Goal: Communication & Community: Answer question/provide support

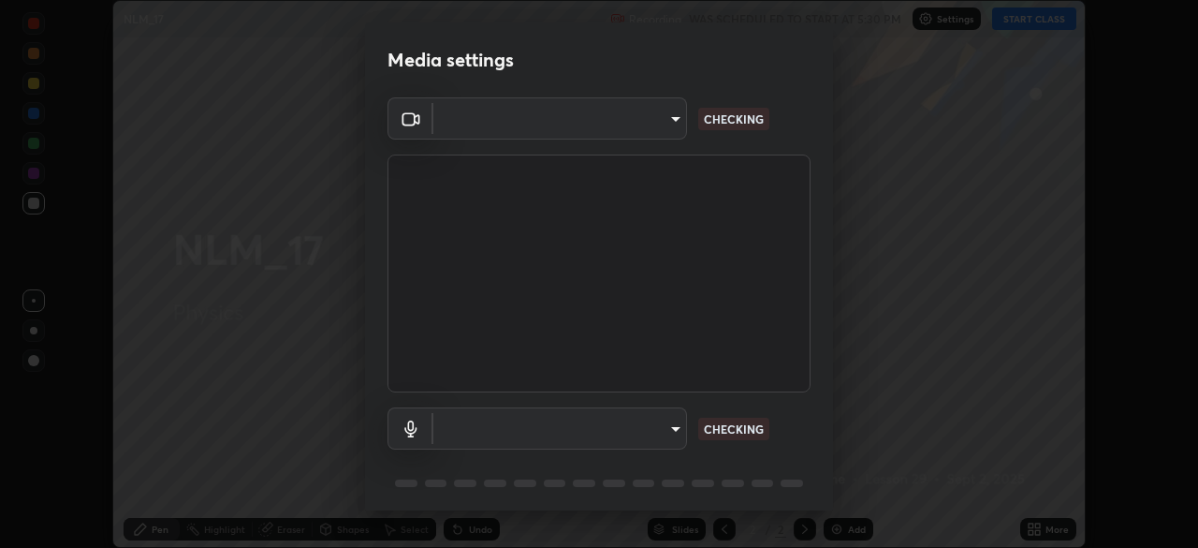
scroll to position [66, 0]
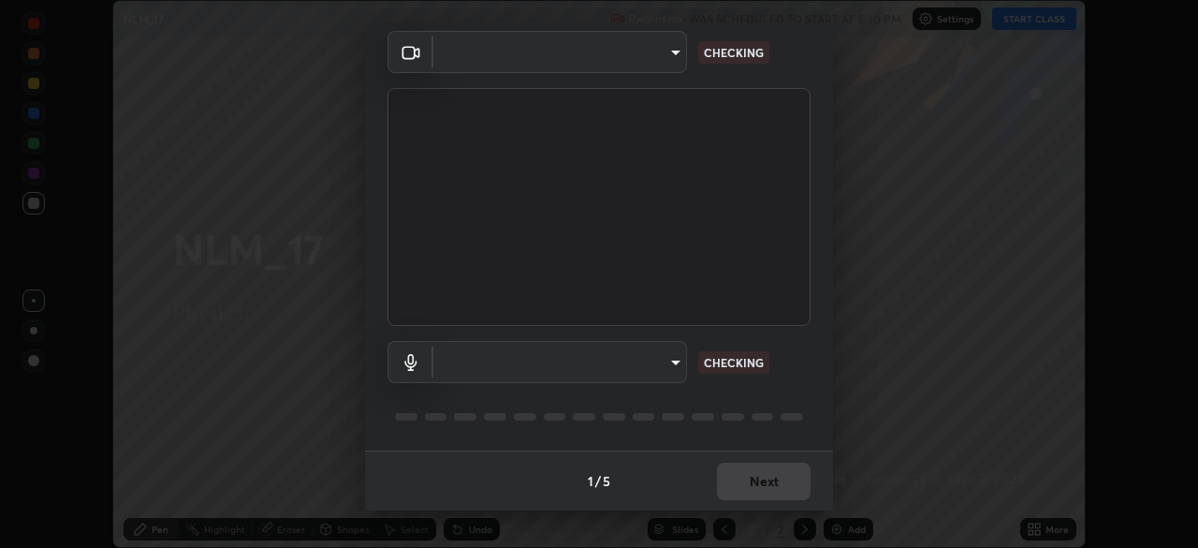
type input "9d859b0dc9df3993e45d71748640ef8916b2c21d6ac1b4416f64a69378af508e"
type input "default"
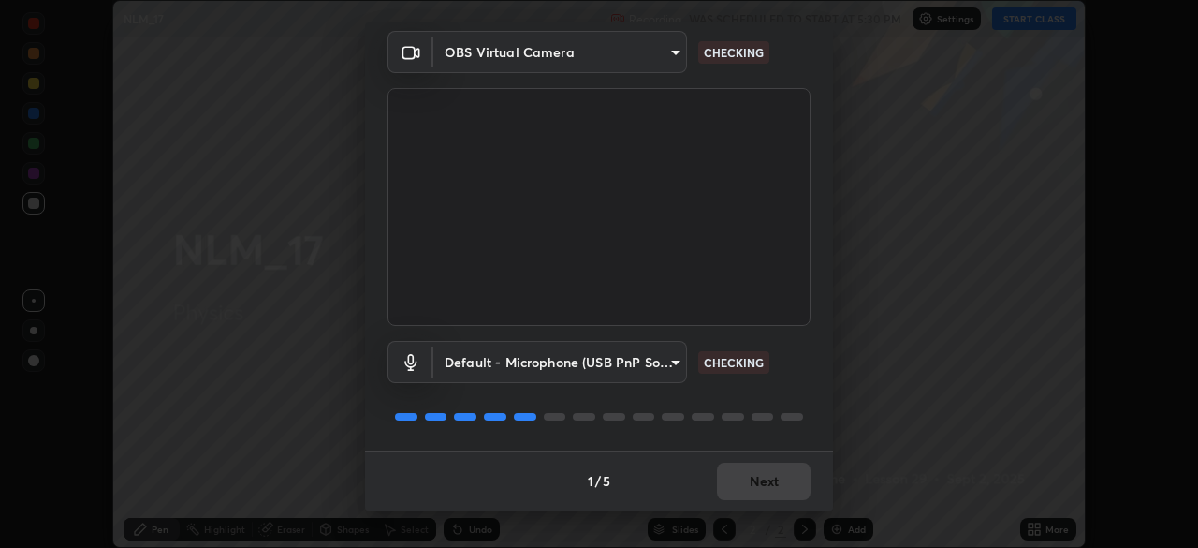
click at [785, 422] on div at bounding box center [598, 416] width 423 height 22
click at [775, 439] on div "Default - Microphone (USB PnP Sound Device) (08bb:2902) default CHECKING" at bounding box center [598, 388] width 423 height 124
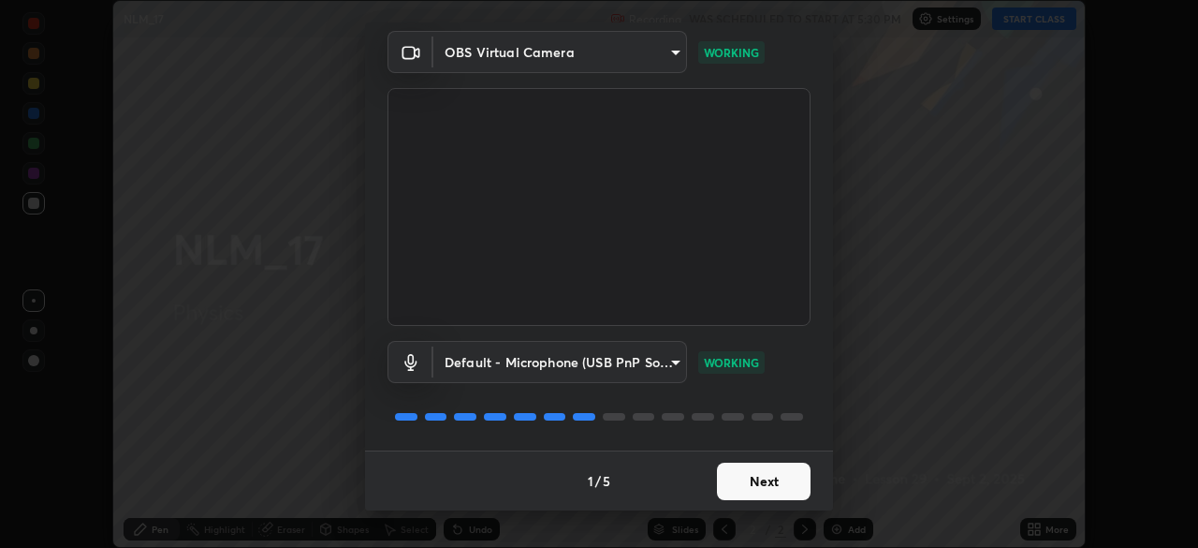
click at [753, 483] on button "Next" at bounding box center [764, 480] width 94 height 37
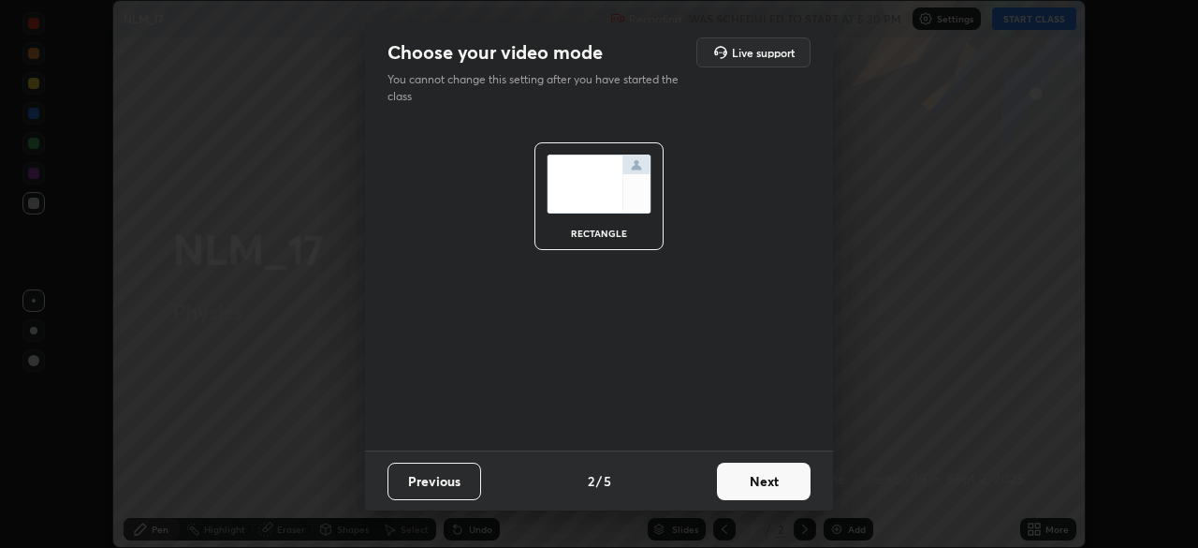
click at [765, 480] on button "Next" at bounding box center [764, 480] width 94 height 37
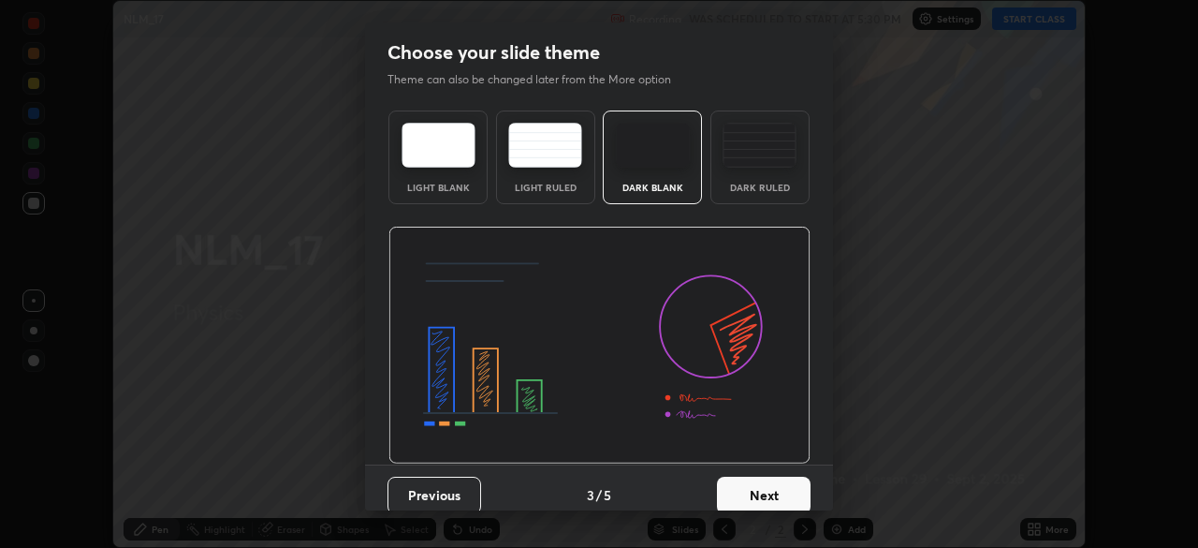
click at [761, 489] on button "Next" at bounding box center [764, 494] width 94 height 37
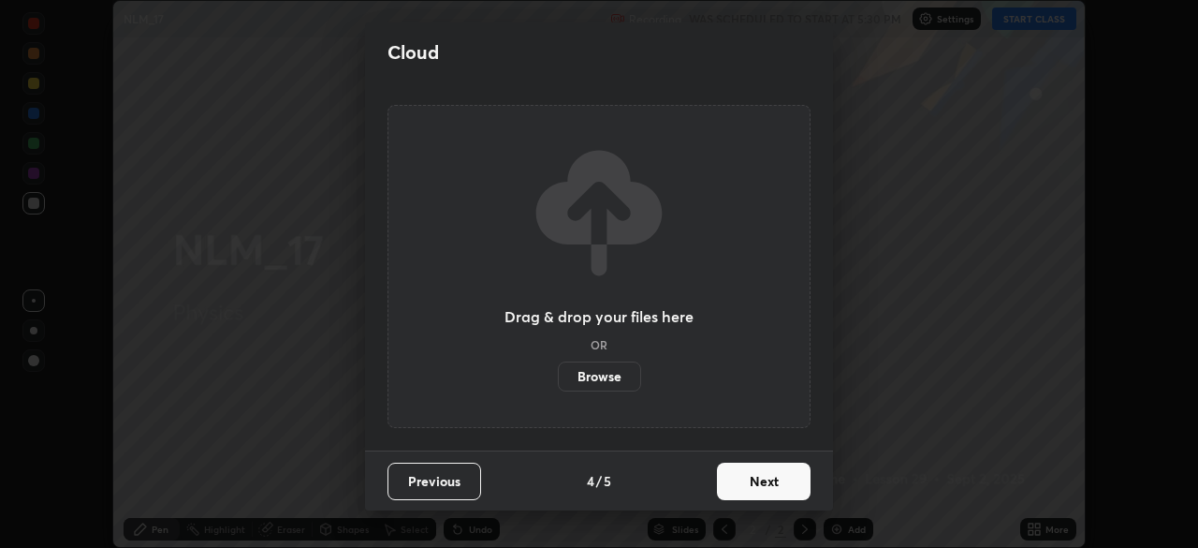
click at [755, 488] on button "Next" at bounding box center [764, 480] width 94 height 37
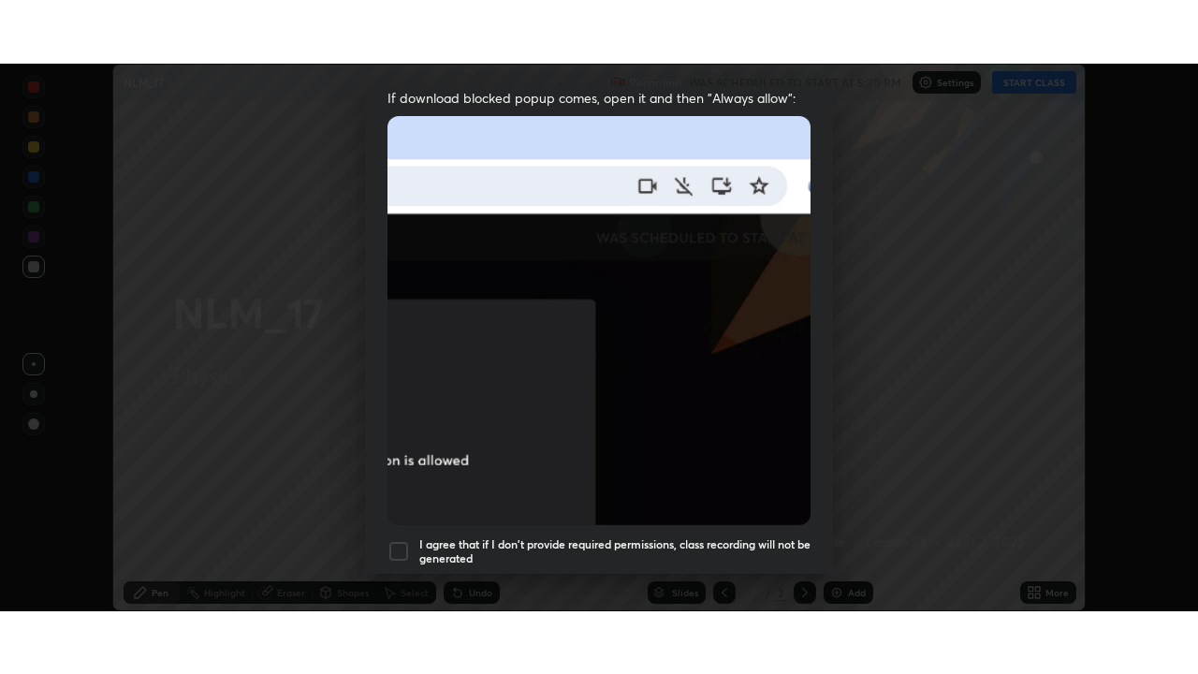
scroll to position [448, 0]
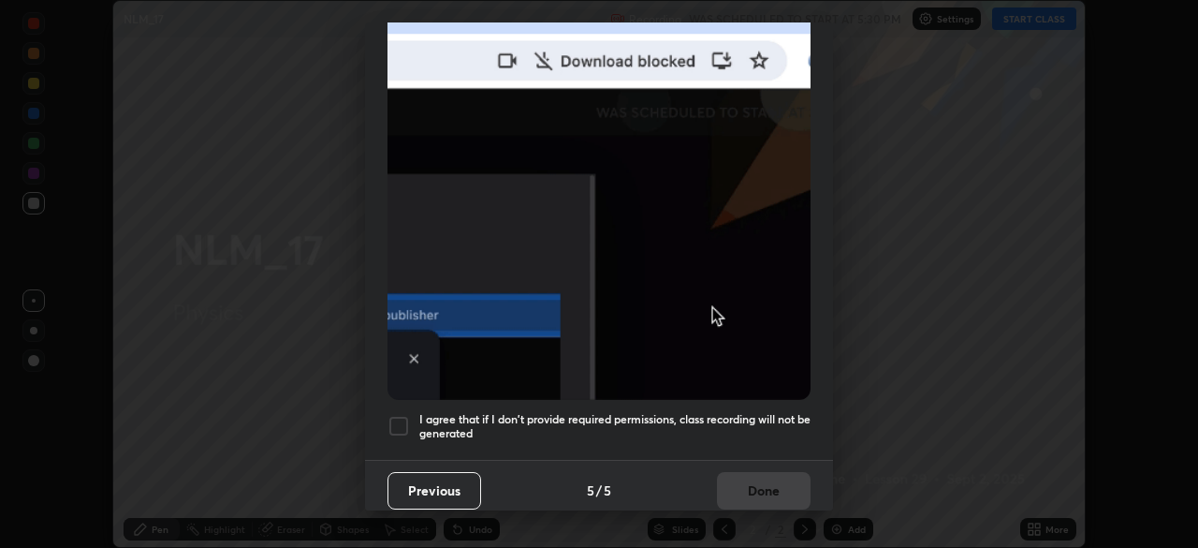
click at [404, 417] on div at bounding box center [398, 426] width 22 height 22
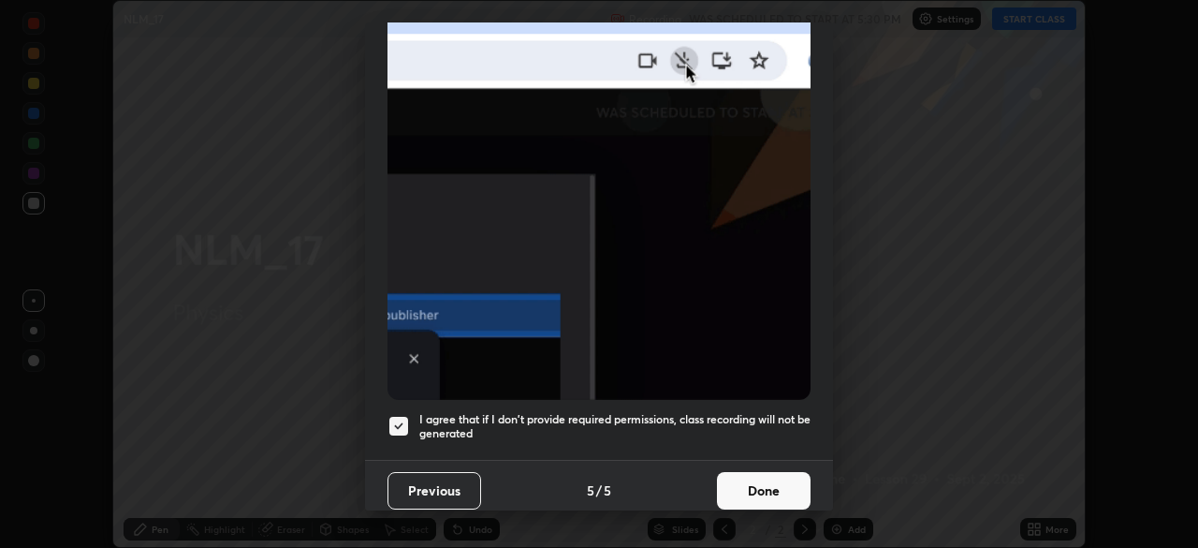
click at [767, 494] on button "Done" at bounding box center [764, 490] width 94 height 37
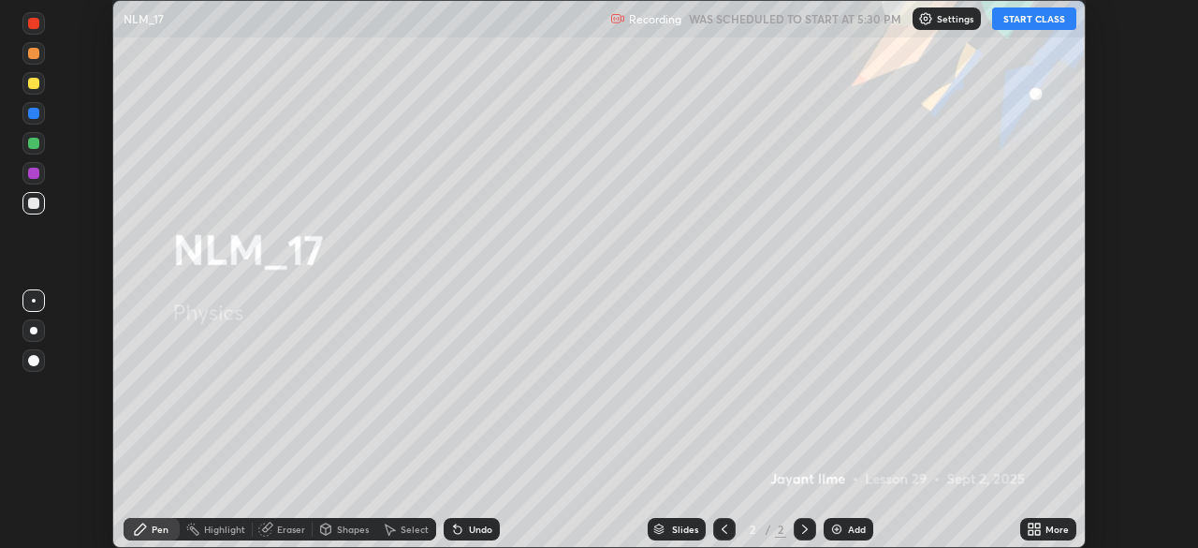
click at [1027, 22] on button "START CLASS" at bounding box center [1034, 18] width 84 height 22
click at [1045, 532] on div "More" at bounding box center [1048, 529] width 56 height 22
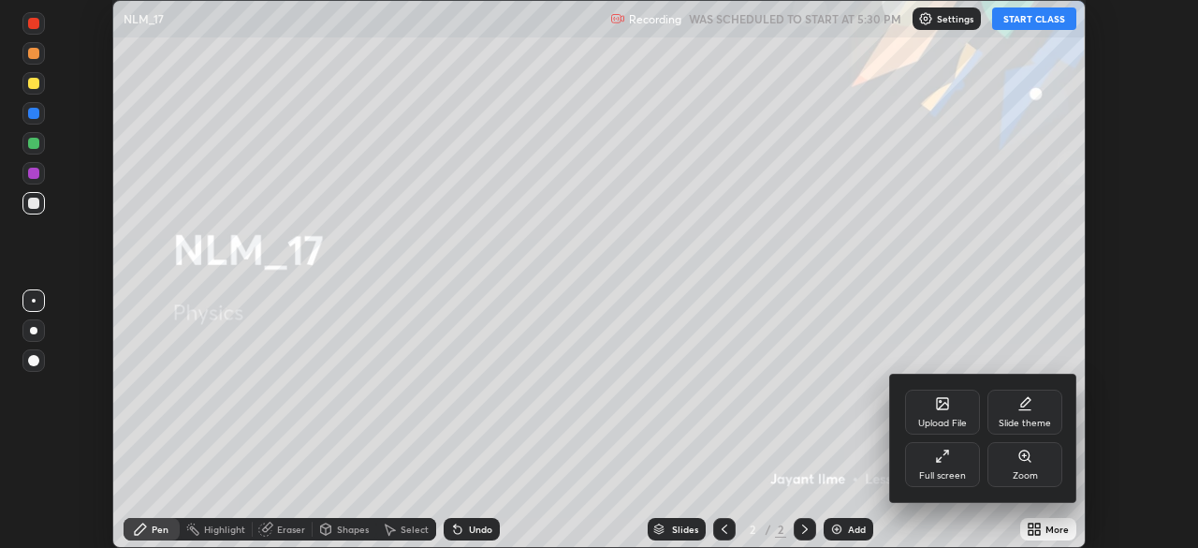
click at [948, 467] on div "Full screen" at bounding box center [942, 464] width 75 height 45
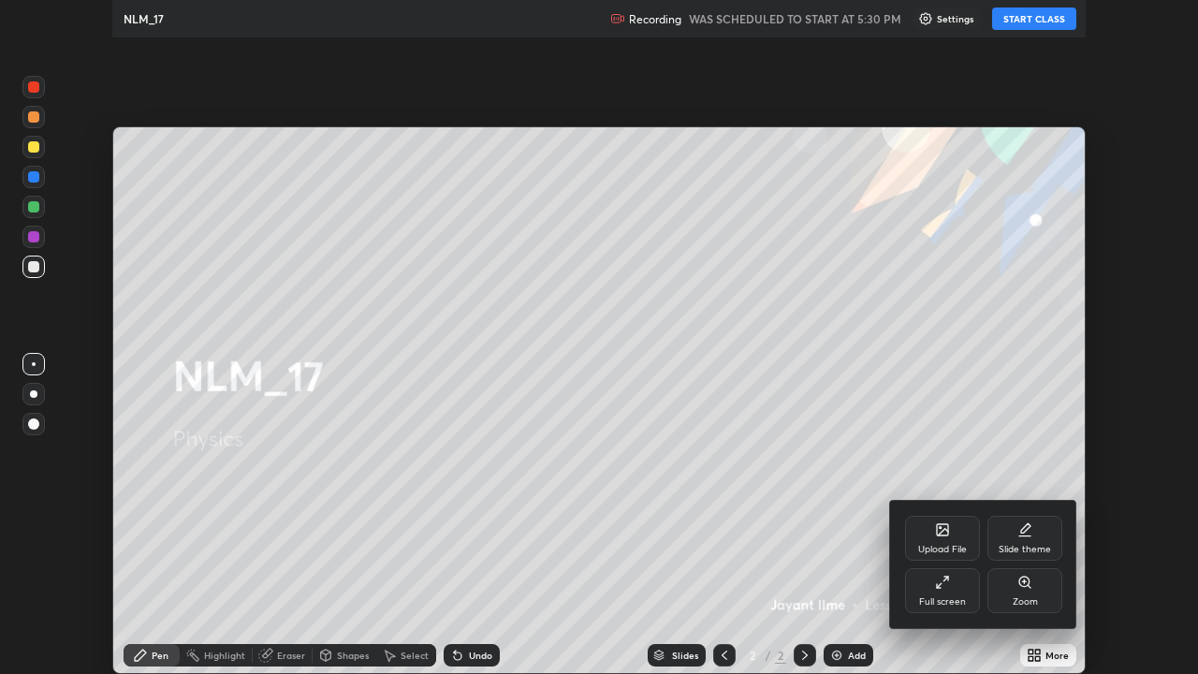
scroll to position [674, 1198]
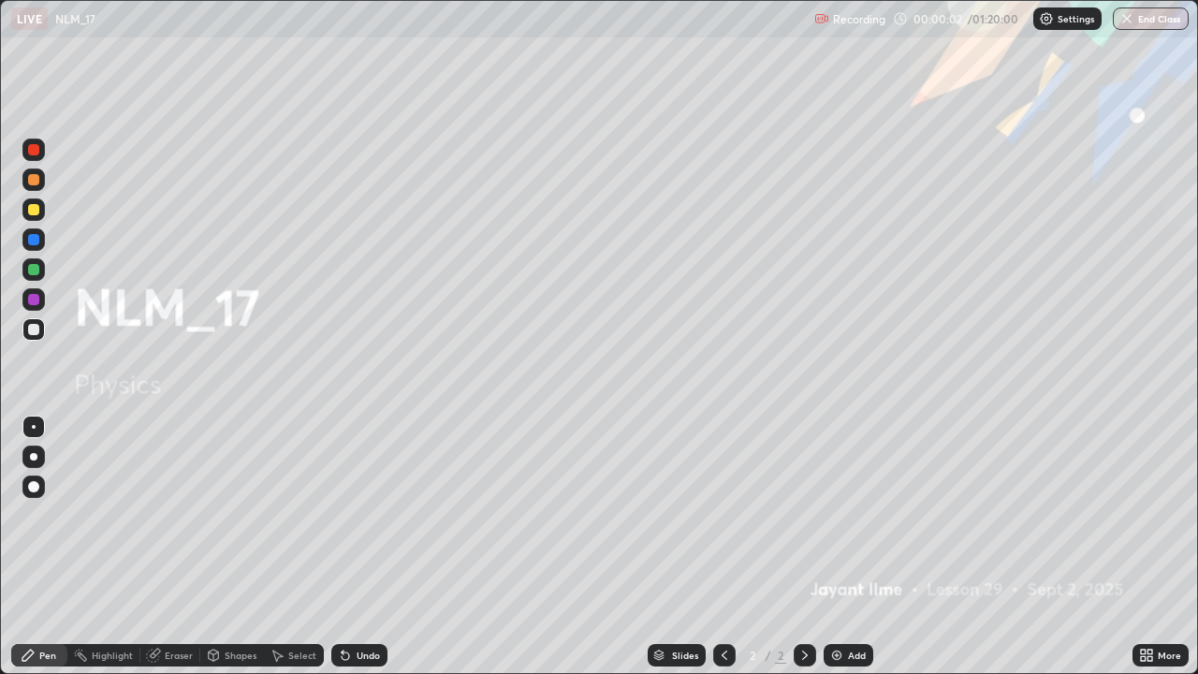
click at [41, 483] on div at bounding box center [33, 486] width 22 height 22
click at [854, 547] on div "Add" at bounding box center [857, 655] width 18 height 9
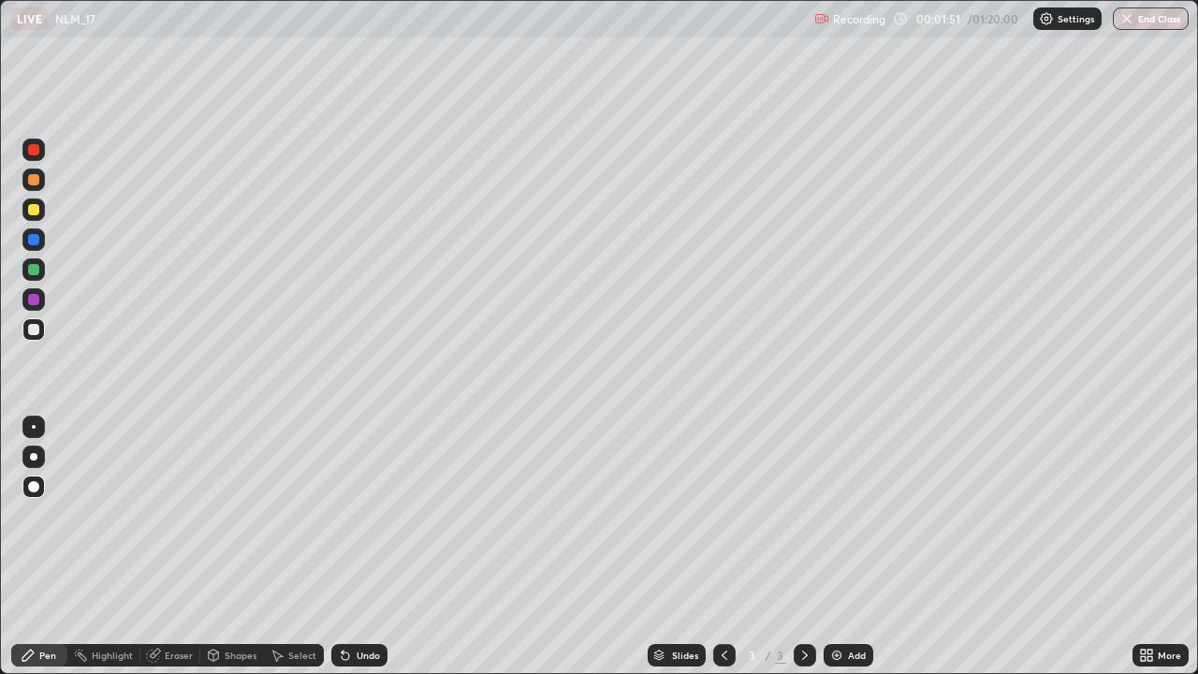
click at [34, 206] on div at bounding box center [33, 209] width 11 height 11
click at [37, 331] on div at bounding box center [33, 329] width 11 height 11
click at [35, 204] on div at bounding box center [33, 209] width 11 height 11
click at [37, 329] on div at bounding box center [33, 329] width 11 height 11
click at [37, 212] on div at bounding box center [33, 209] width 11 height 11
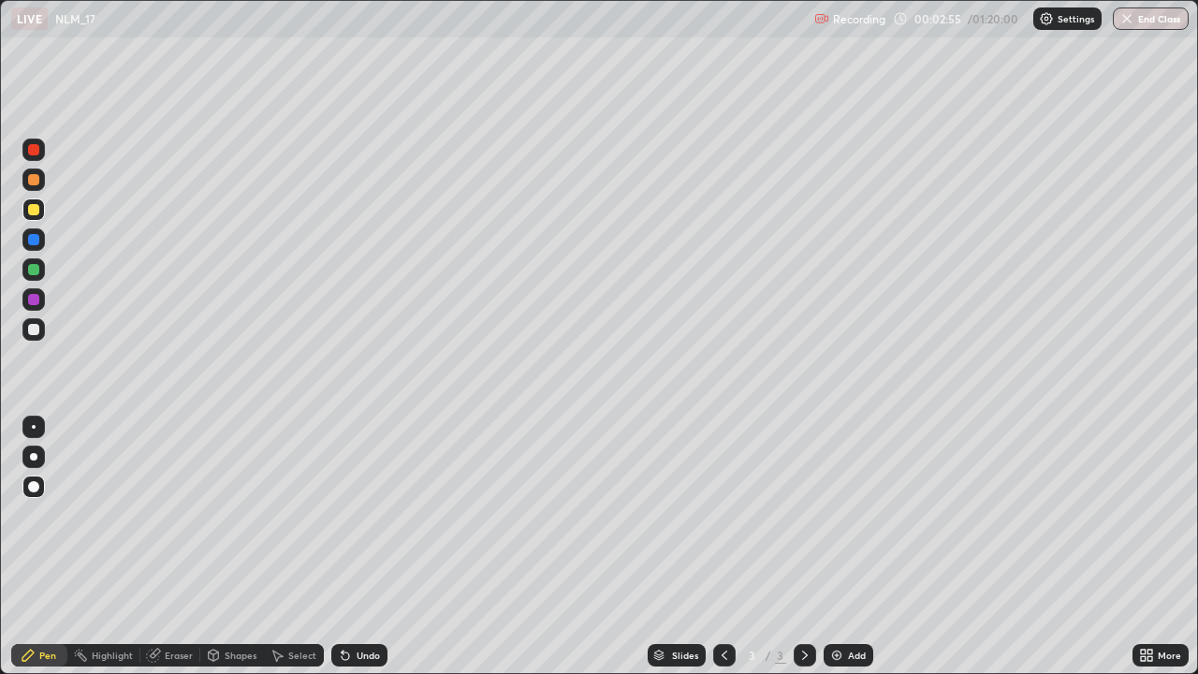
click at [43, 329] on div at bounding box center [33, 329] width 22 height 22
click at [36, 270] on div at bounding box center [33, 269] width 11 height 11
click at [33, 329] on div at bounding box center [33, 329] width 11 height 11
click at [365, 547] on div "Undo" at bounding box center [368, 655] width 23 height 9
click at [357, 547] on div "Undo" at bounding box center [359, 655] width 56 height 22
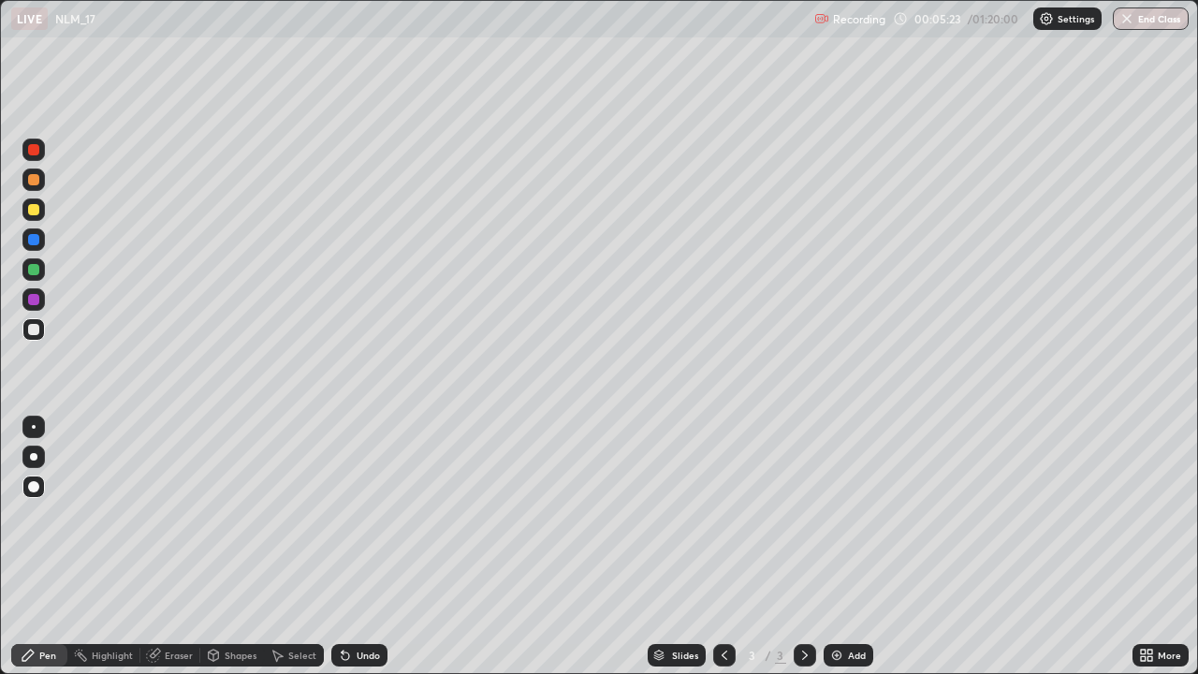
click at [359, 547] on div "Undo" at bounding box center [359, 655] width 56 height 22
click at [355, 547] on div "Undo" at bounding box center [359, 655] width 56 height 22
click at [358, 547] on div "Undo" at bounding box center [368, 655] width 23 height 9
click at [37, 300] on div at bounding box center [33, 299] width 11 height 11
click at [40, 327] on div at bounding box center [33, 329] width 22 height 22
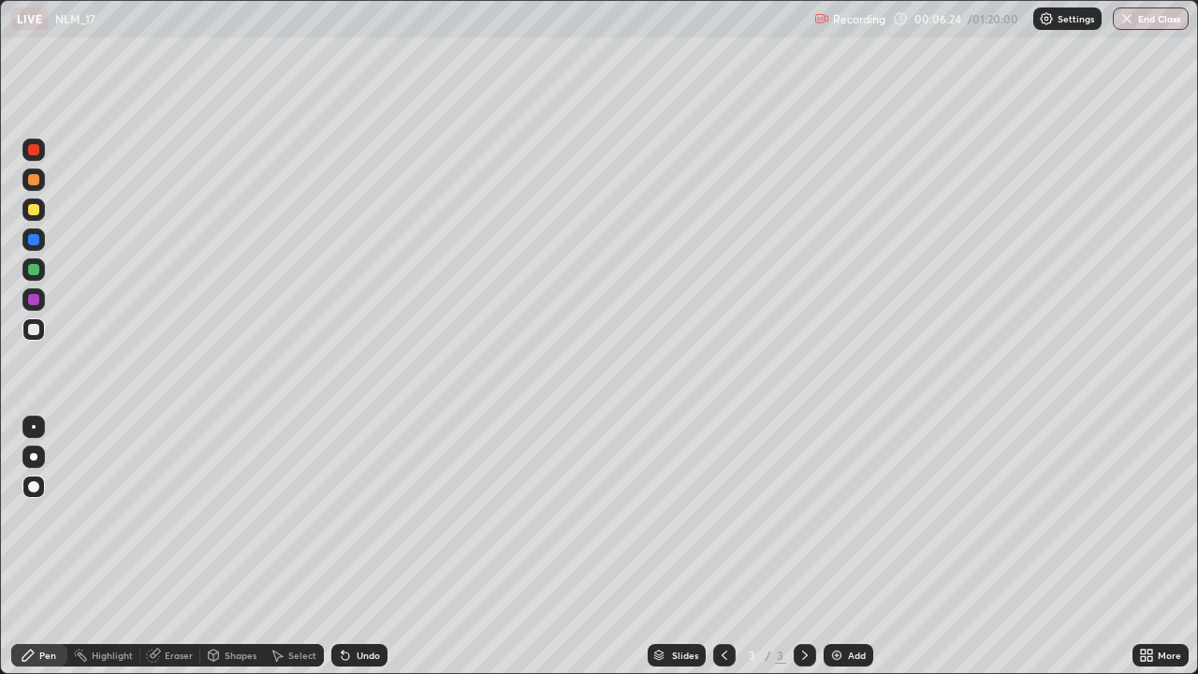
click at [177, 547] on div "Eraser" at bounding box center [179, 655] width 28 height 9
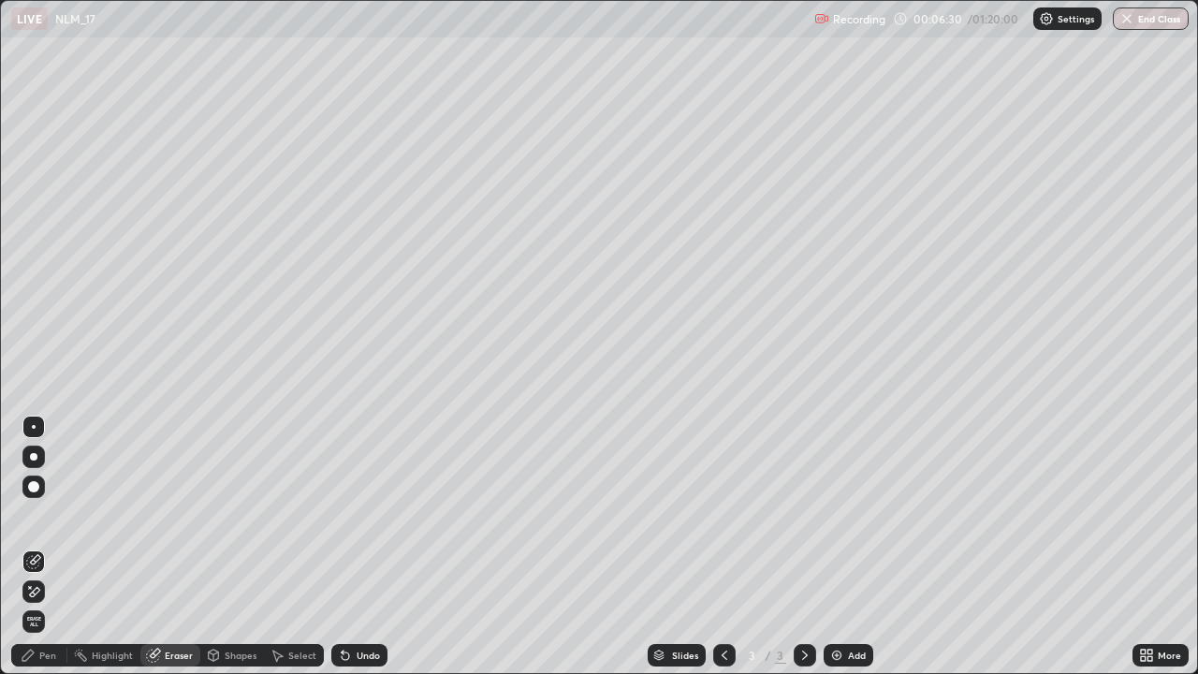
click at [49, 547] on div "Pen" at bounding box center [47, 655] width 17 height 9
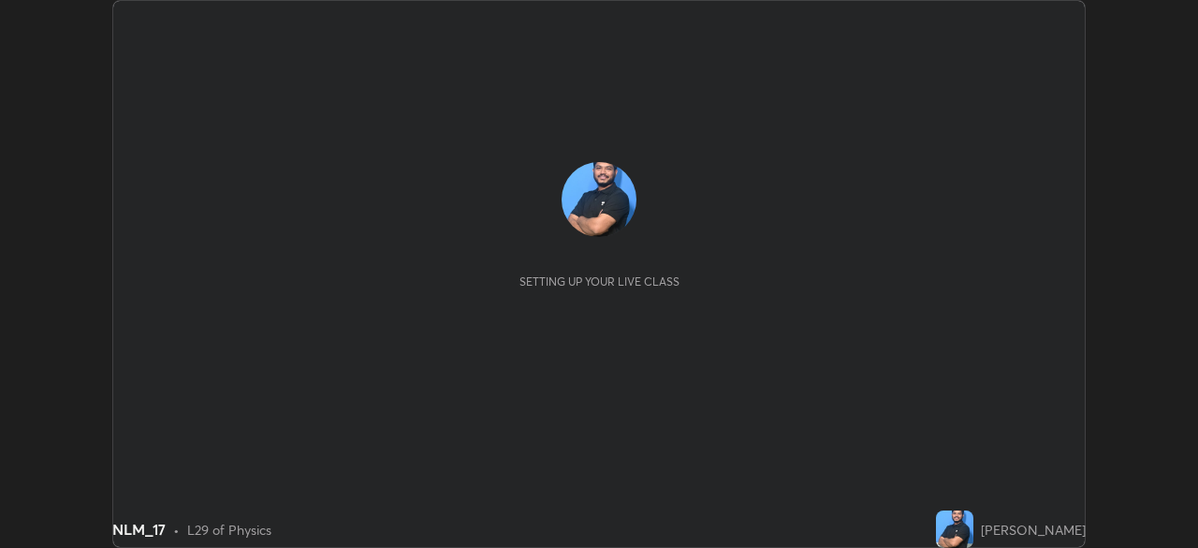
scroll to position [548, 1198]
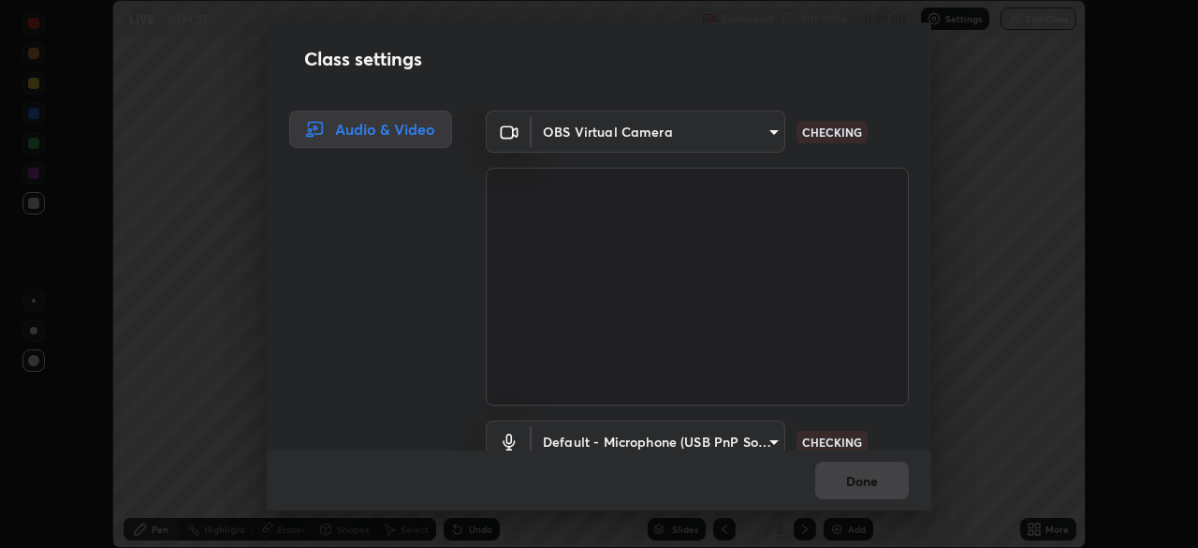
click at [1039, 532] on div "Class settings Audio & Video OBS Virtual Camera 9d859b0dc9df3993e45d71748640ef8…" at bounding box center [599, 274] width 1198 height 548
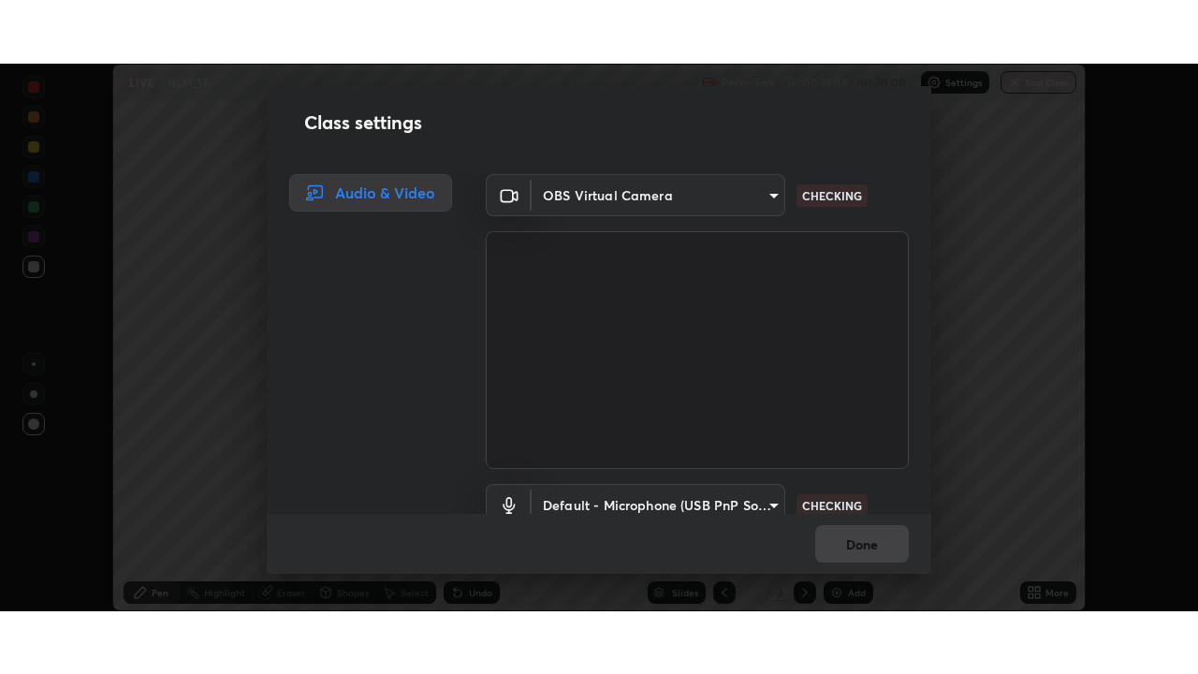
scroll to position [85, 0]
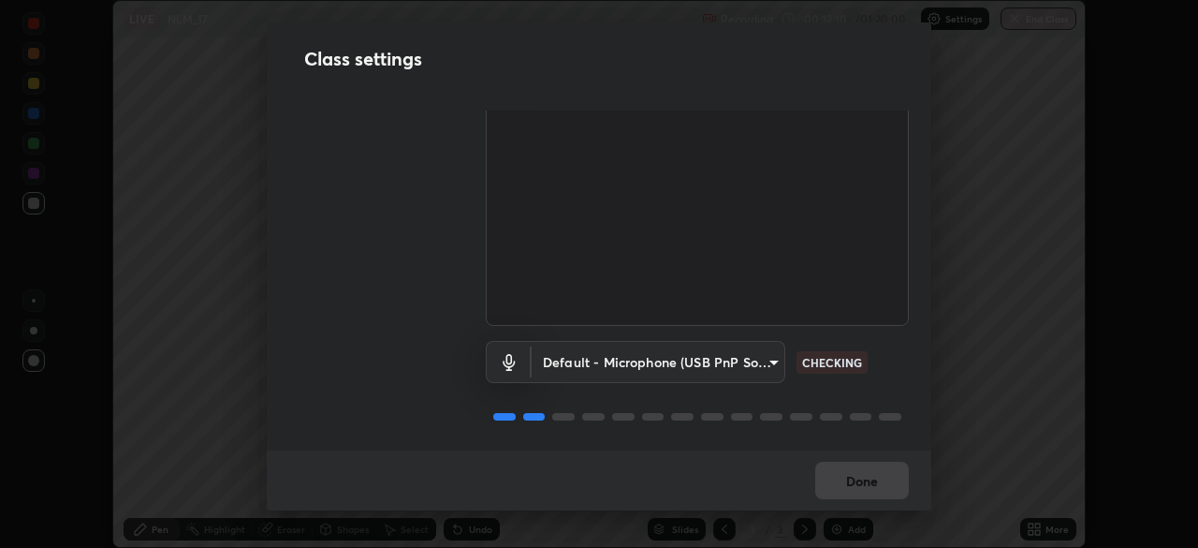
click at [866, 477] on div "Done" at bounding box center [599, 480] width 665 height 60
click at [868, 480] on div "Done" at bounding box center [599, 480] width 665 height 60
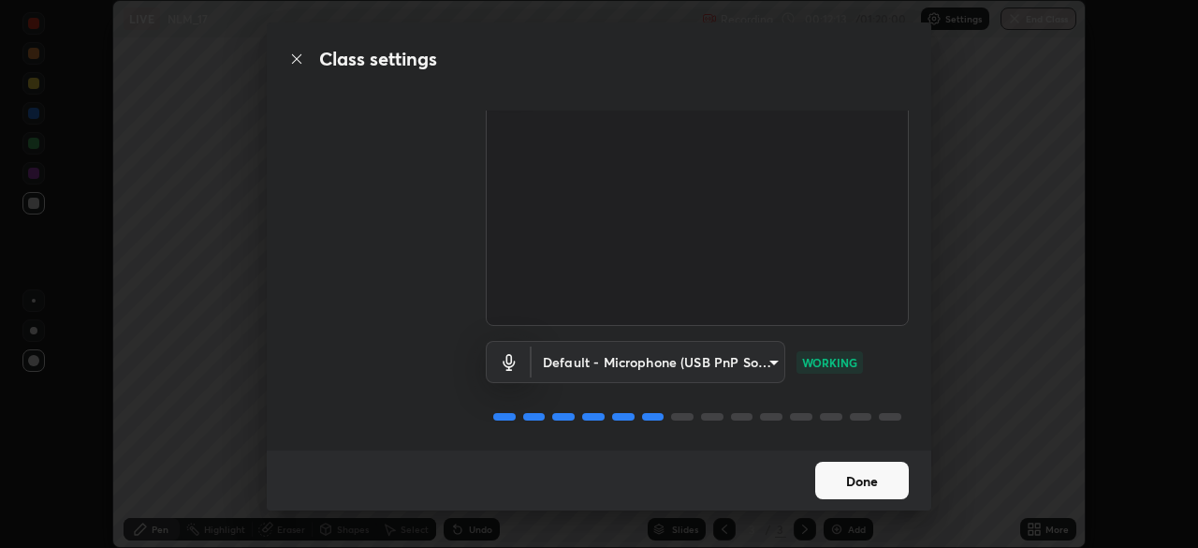
click at [860, 480] on button "Done" at bounding box center [862, 479] width 94 height 37
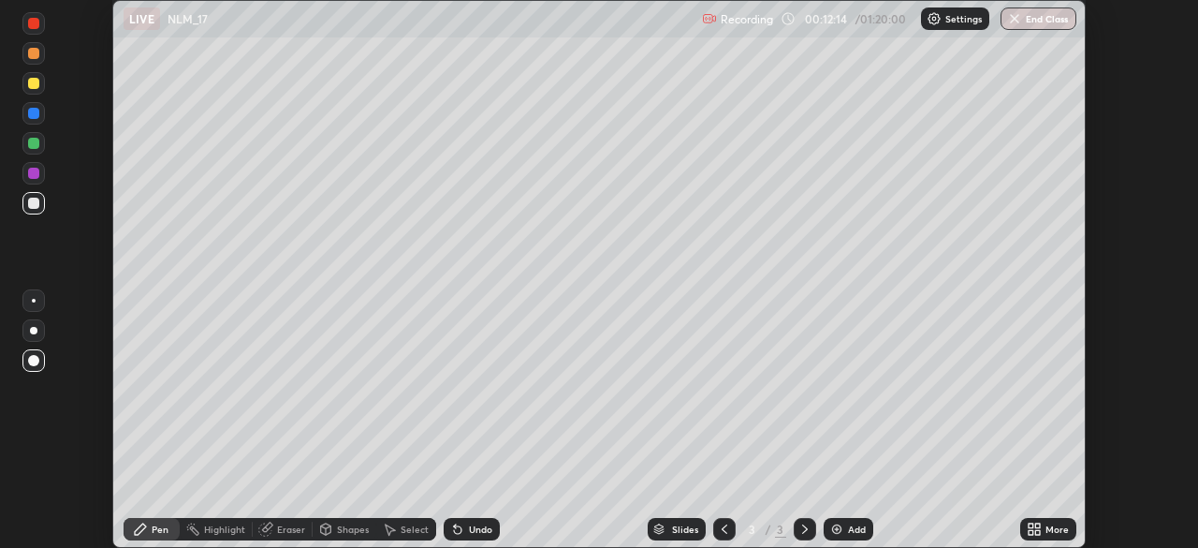
click at [1037, 528] on icon at bounding box center [1037, 525] width 5 height 5
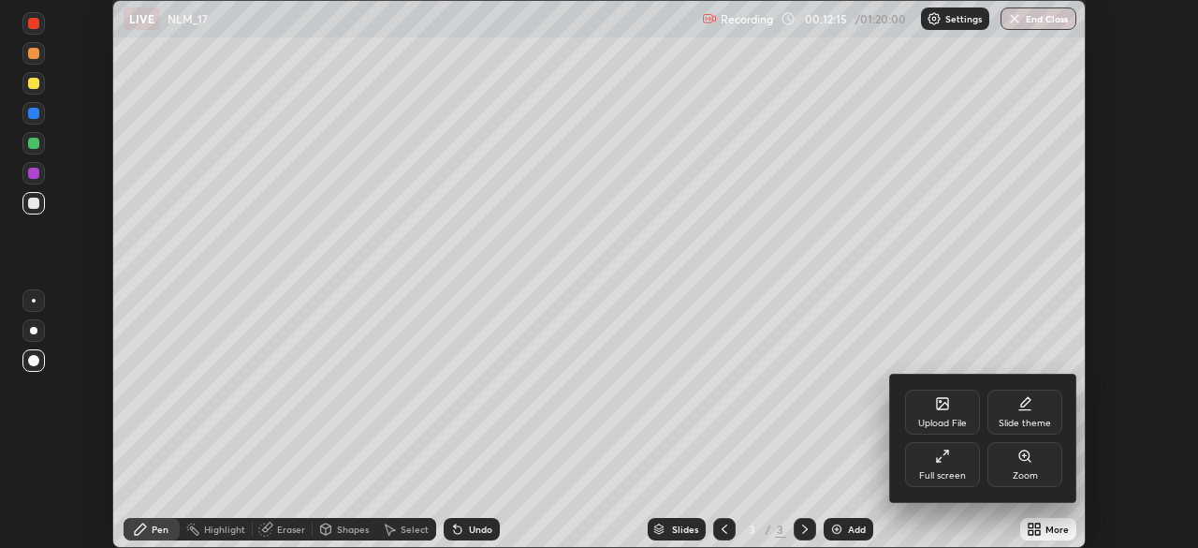
click at [948, 465] on div "Full screen" at bounding box center [942, 464] width 75 height 45
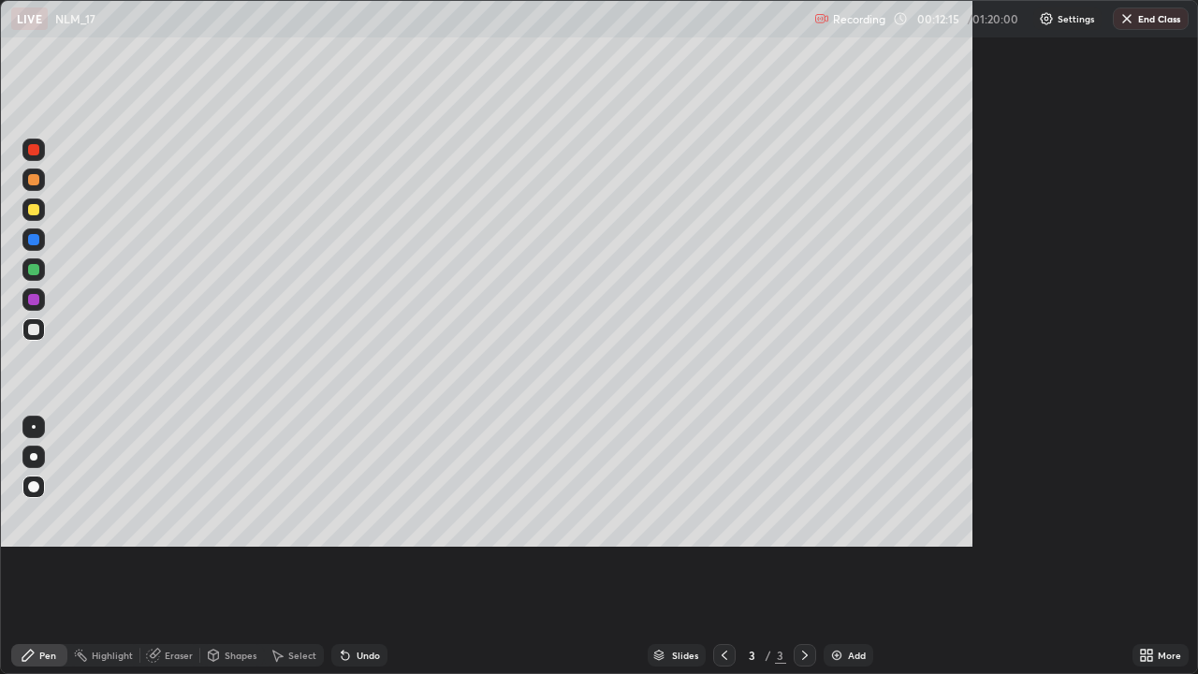
scroll to position [674, 1198]
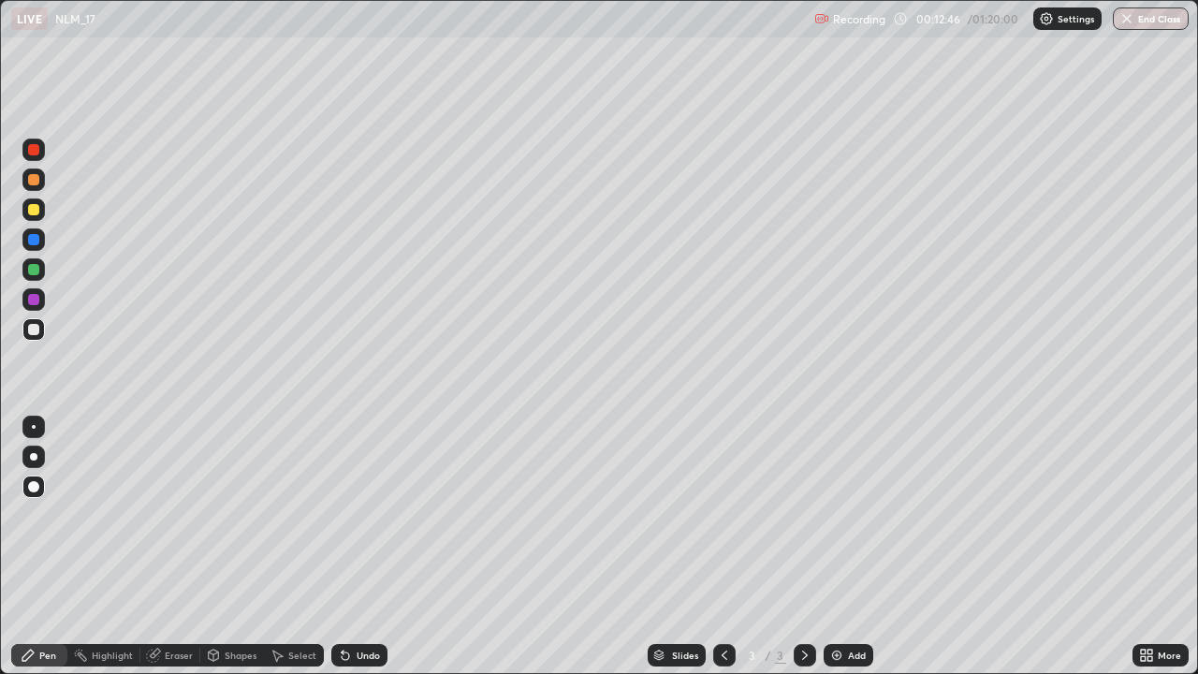
click at [37, 243] on div at bounding box center [33, 239] width 11 height 11
click at [837, 547] on img at bounding box center [836, 655] width 15 height 15
click at [43, 335] on div at bounding box center [33, 329] width 22 height 22
click at [721, 547] on icon at bounding box center [724, 655] width 15 height 15
click at [796, 547] on div at bounding box center [805, 655] width 22 height 22
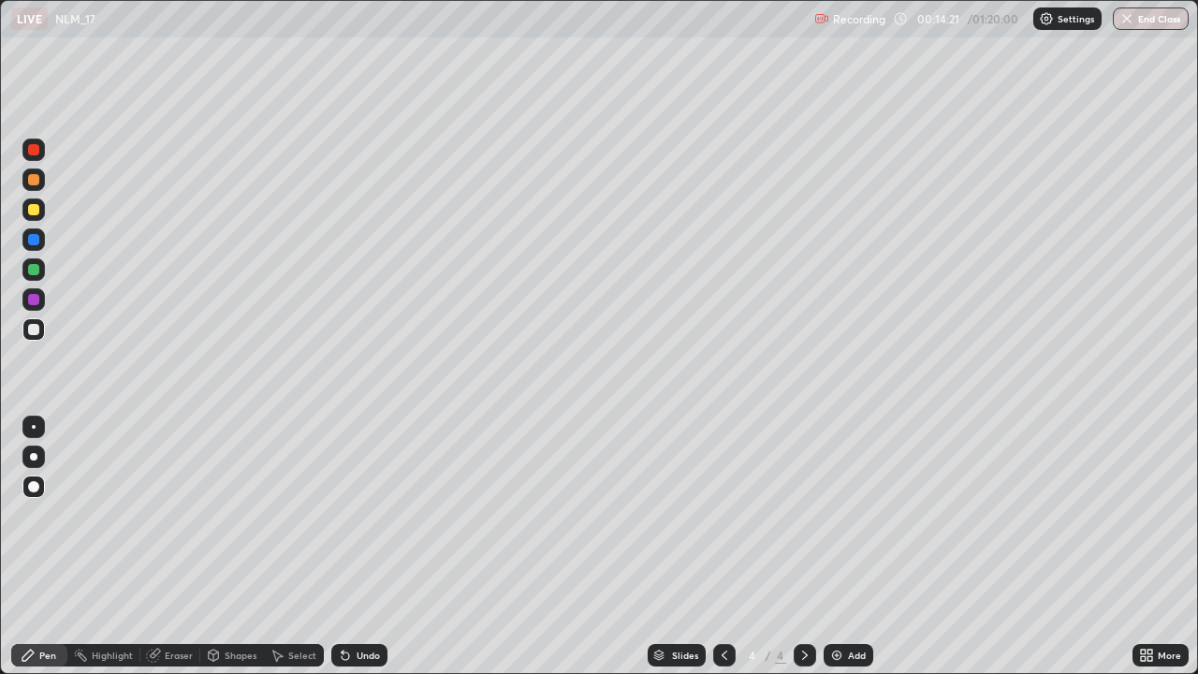
click at [36, 207] on div at bounding box center [33, 209] width 11 height 11
click at [35, 329] on div at bounding box center [33, 329] width 11 height 11
click at [33, 329] on div at bounding box center [33, 329] width 11 height 11
click at [35, 211] on div at bounding box center [33, 209] width 11 height 11
click at [36, 328] on div at bounding box center [33, 329] width 11 height 11
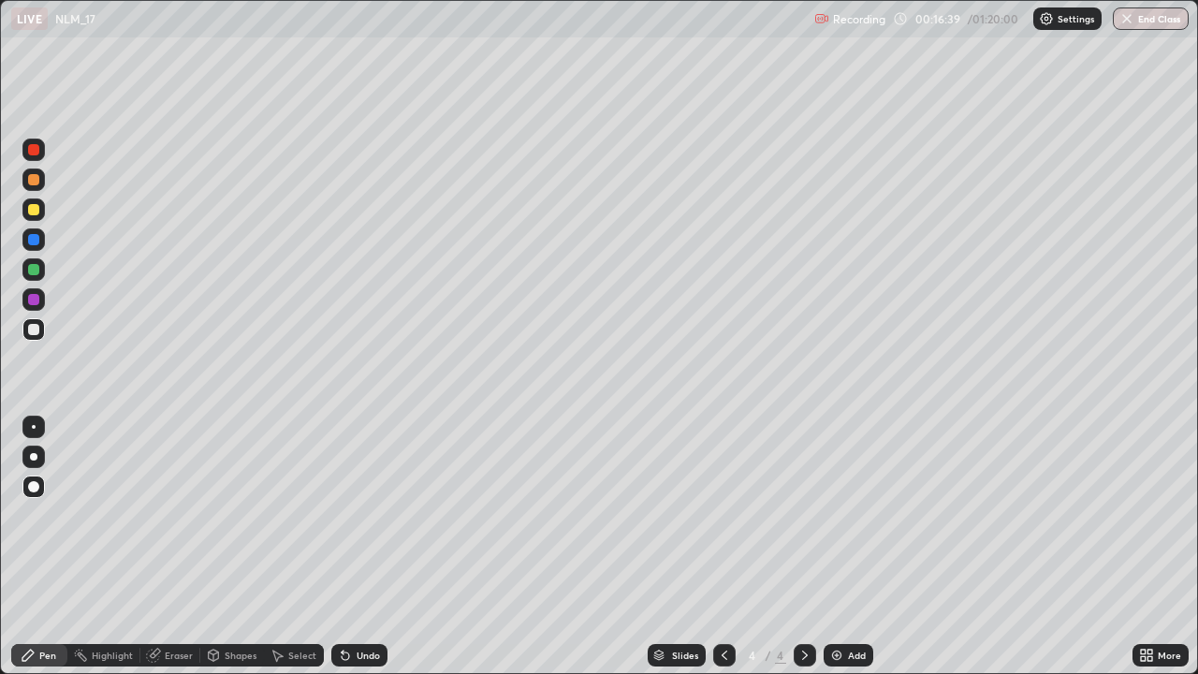
click at [366, 547] on div "Undo" at bounding box center [368, 655] width 23 height 9
click at [364, 547] on div "Undo" at bounding box center [368, 655] width 23 height 9
click at [366, 547] on div "Undo" at bounding box center [368, 655] width 23 height 9
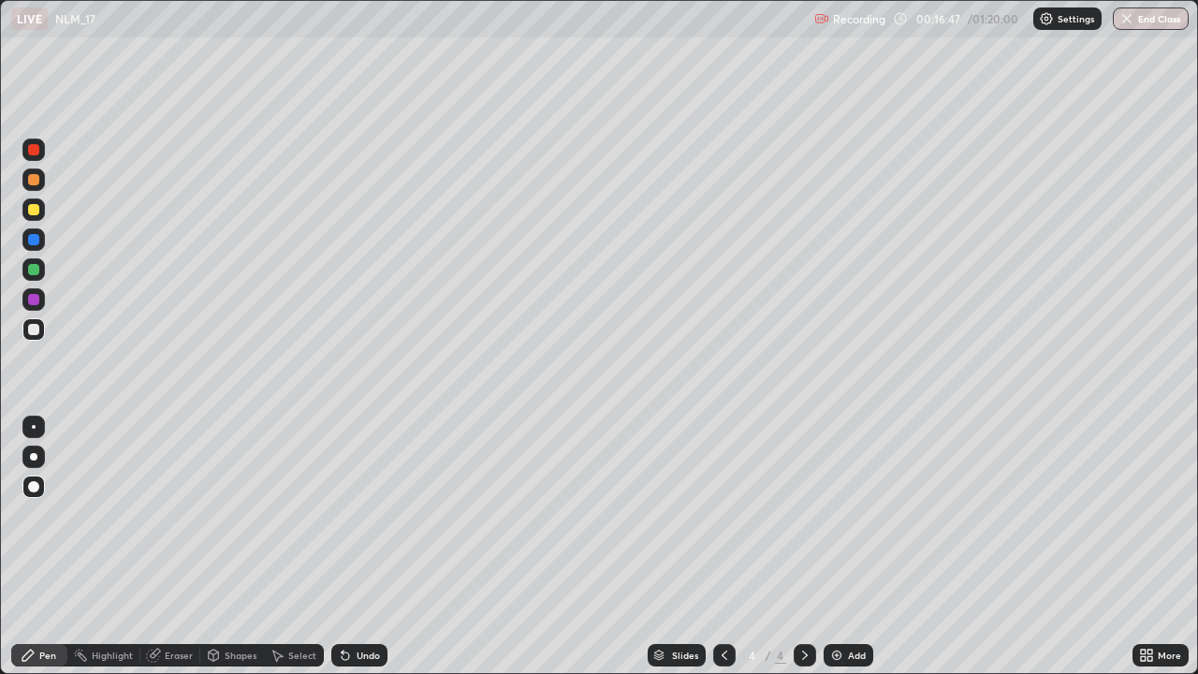
click at [364, 547] on div "Undo" at bounding box center [368, 655] width 23 height 9
click at [368, 547] on div "Undo" at bounding box center [368, 655] width 23 height 9
click at [365, 547] on div "Undo" at bounding box center [368, 655] width 23 height 9
click at [367, 547] on div "Undo" at bounding box center [368, 655] width 23 height 9
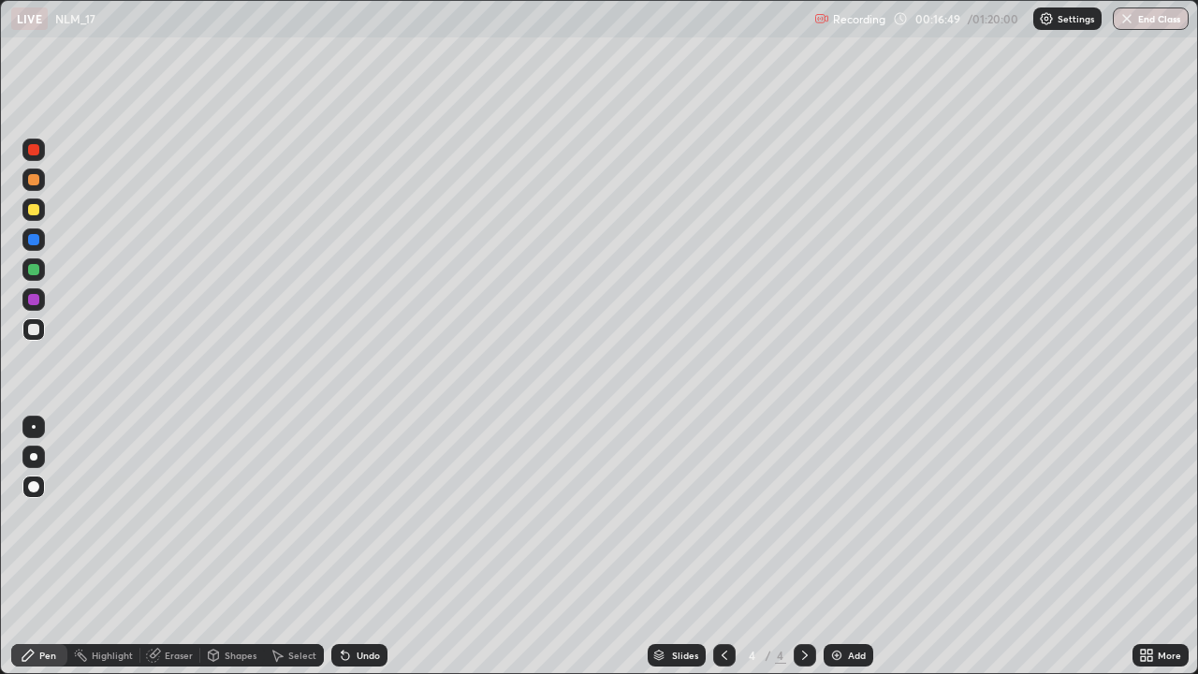
click at [357, 547] on div "Undo" at bounding box center [368, 655] width 23 height 9
click at [855, 547] on div "Add" at bounding box center [857, 655] width 18 height 9
click at [368, 547] on div "Undo" at bounding box center [368, 655] width 23 height 9
click at [375, 547] on div "Undo" at bounding box center [359, 655] width 56 height 22
click at [362, 547] on div "Undo" at bounding box center [359, 655] width 56 height 22
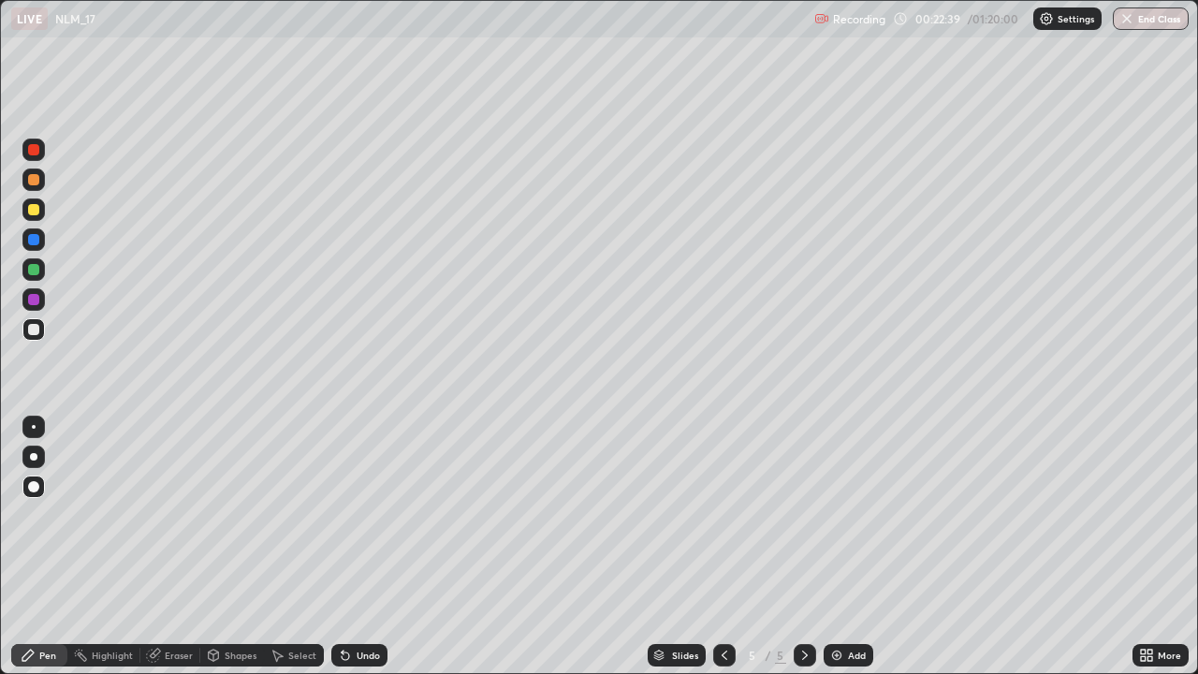
click at [34, 211] on div at bounding box center [33, 209] width 11 height 11
click at [30, 337] on div at bounding box center [33, 329] width 22 height 22
click at [842, 547] on div "Add" at bounding box center [849, 655] width 50 height 22
click at [720, 547] on icon at bounding box center [724, 655] width 15 height 15
click at [802, 547] on icon at bounding box center [804, 655] width 15 height 15
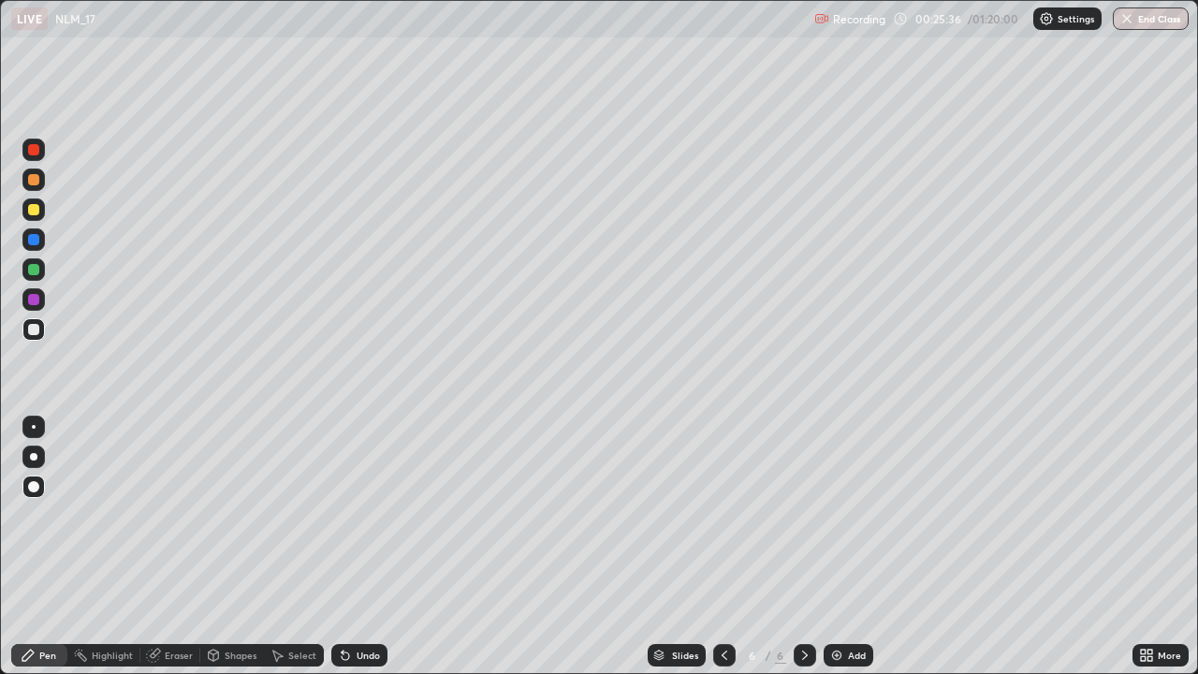
click at [721, 547] on icon at bounding box center [724, 655] width 15 height 15
click at [800, 547] on icon at bounding box center [804, 655] width 15 height 15
click at [35, 210] on div at bounding box center [33, 209] width 11 height 11
click at [359, 547] on div "Undo" at bounding box center [368, 655] width 23 height 9
click at [357, 547] on div "Undo" at bounding box center [368, 655] width 23 height 9
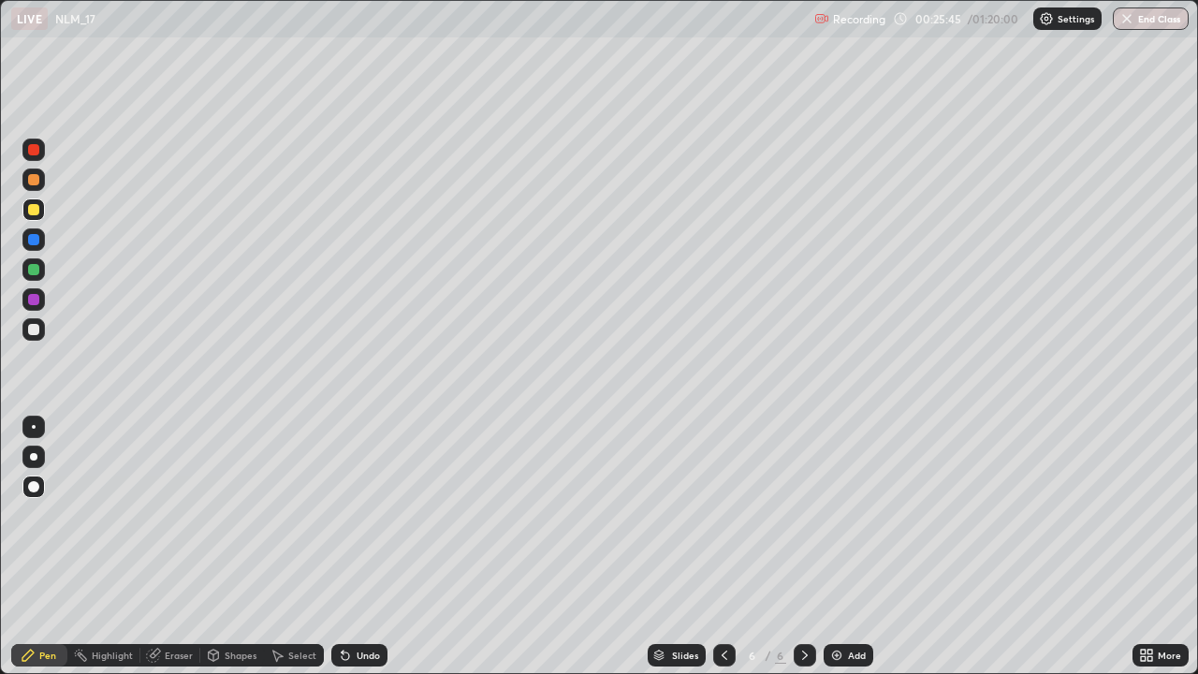
click at [357, 547] on div "Undo" at bounding box center [368, 655] width 23 height 9
click at [35, 329] on div at bounding box center [33, 329] width 11 height 11
click at [38, 330] on div at bounding box center [33, 329] width 11 height 11
click at [36, 265] on div at bounding box center [33, 269] width 11 height 11
click at [34, 330] on div at bounding box center [33, 329] width 11 height 11
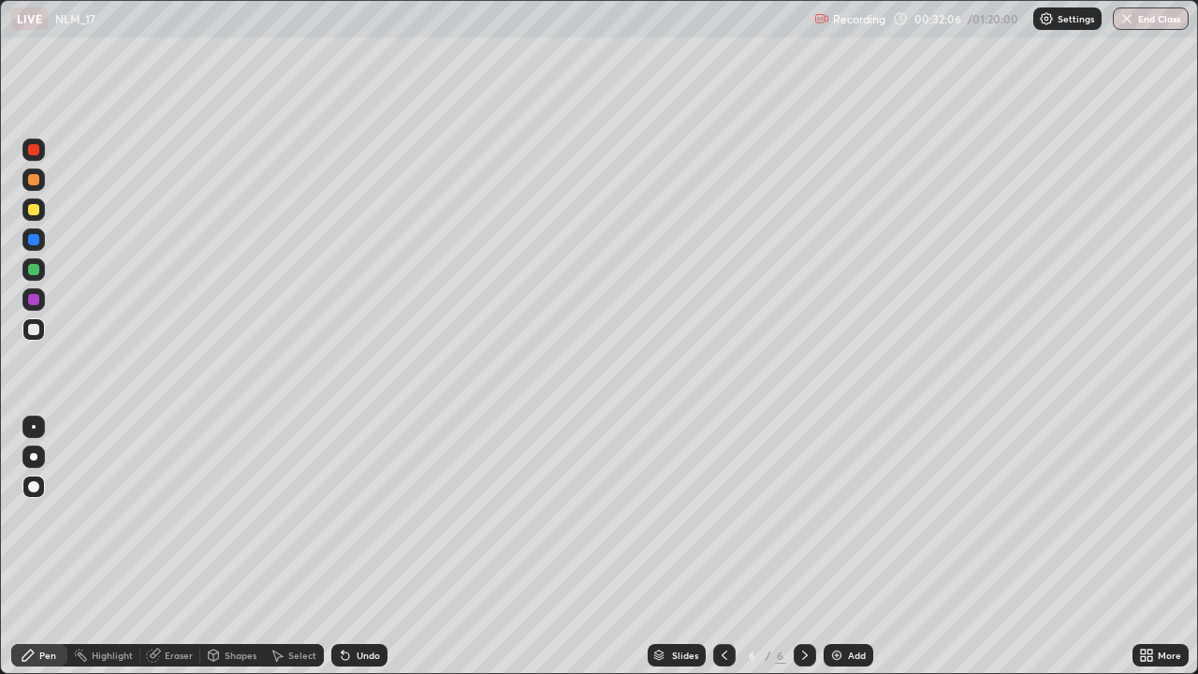
click at [852, 547] on div "Add" at bounding box center [857, 655] width 18 height 9
click at [44, 337] on div at bounding box center [33, 329] width 22 height 30
click at [40, 215] on div at bounding box center [33, 209] width 22 height 22
click at [37, 329] on div at bounding box center [33, 329] width 11 height 11
click at [0, 74] on div "Setting up your live class" at bounding box center [599, 337] width 1198 height 674
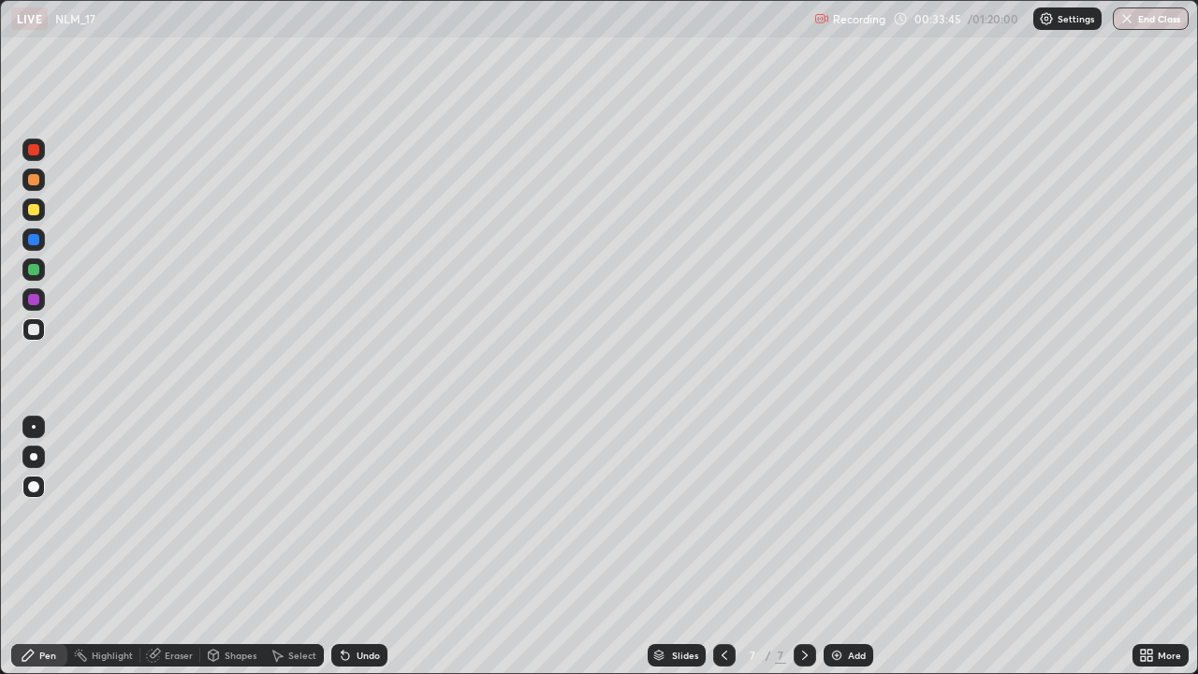
click at [35, 272] on div at bounding box center [33, 269] width 11 height 11
click at [36, 204] on div at bounding box center [33, 209] width 11 height 11
click at [33, 331] on div at bounding box center [33, 329] width 11 height 11
click at [38, 269] on div at bounding box center [33, 269] width 11 height 11
click at [35, 210] on div at bounding box center [33, 209] width 11 height 11
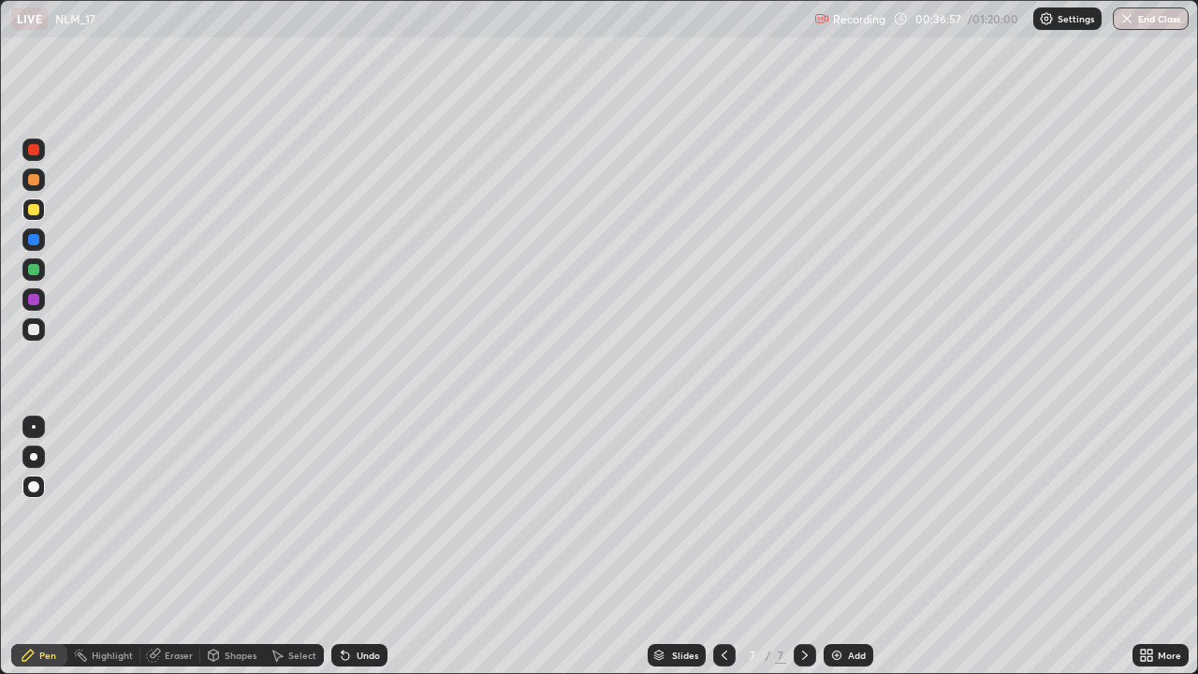
click at [35, 329] on div at bounding box center [33, 329] width 11 height 11
click at [991, 226] on button "Undo" at bounding box center [1016, 236] width 54 height 22
click at [176, 547] on div "Eraser" at bounding box center [179, 655] width 28 height 9
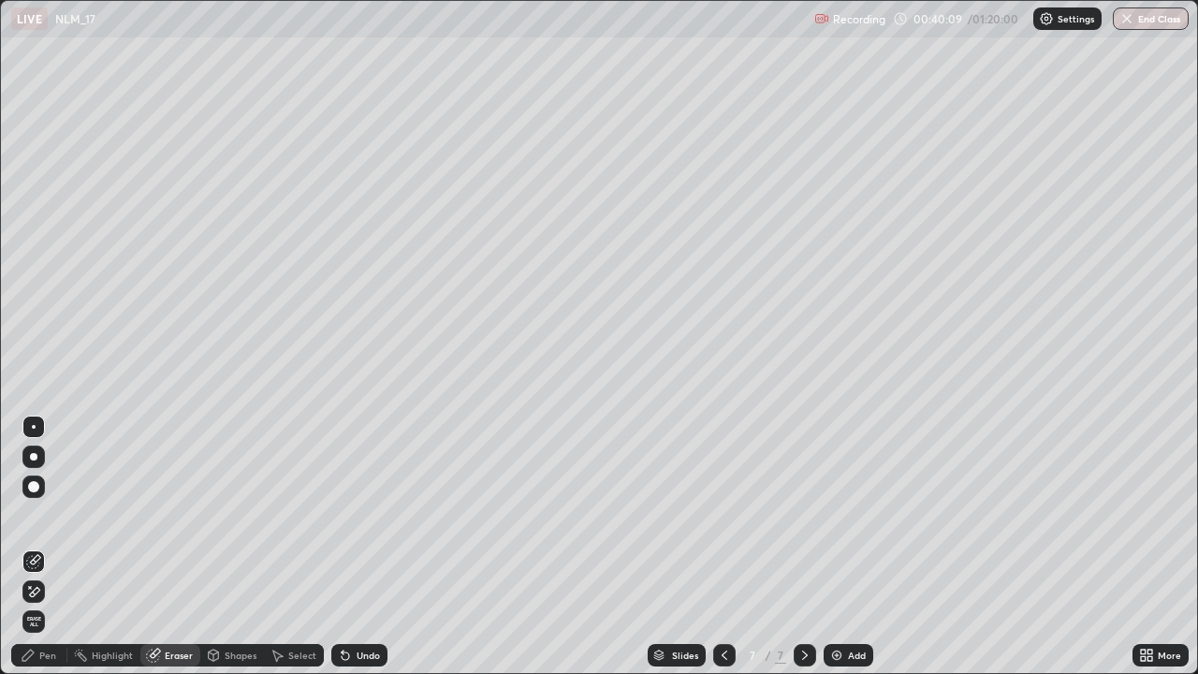
click at [47, 547] on div "Pen" at bounding box center [47, 655] width 17 height 9
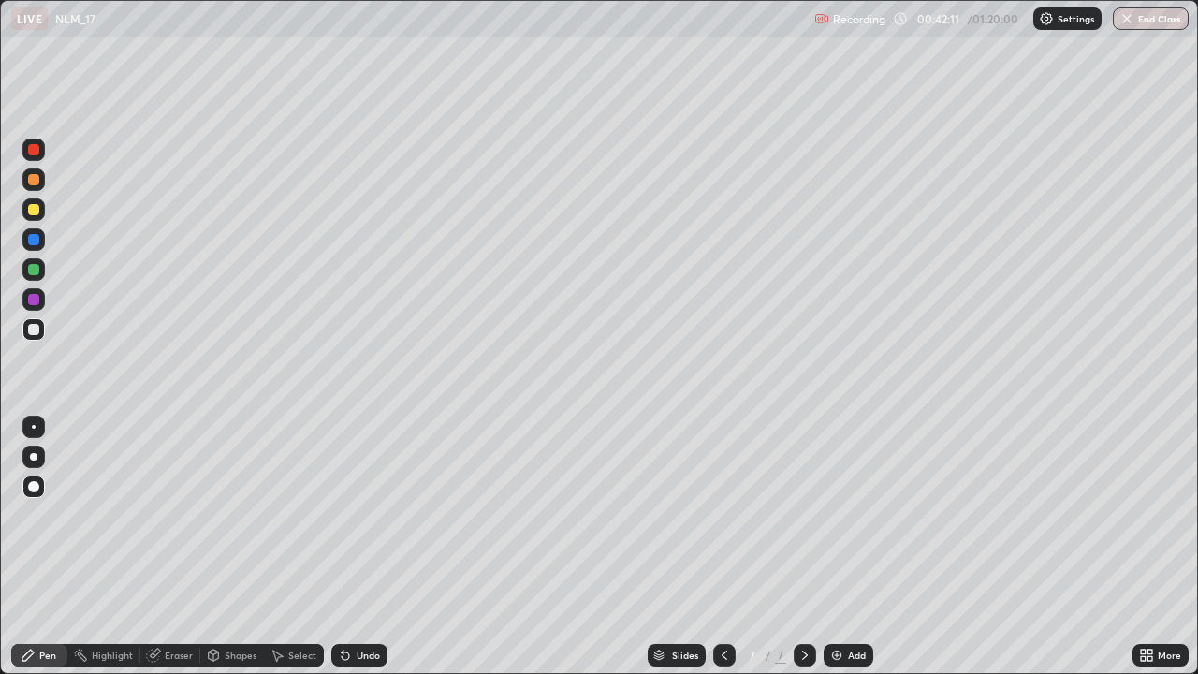
click at [841, 547] on img at bounding box center [836, 655] width 15 height 15
click at [38, 212] on div at bounding box center [33, 209] width 11 height 11
click at [38, 325] on div at bounding box center [33, 329] width 22 height 22
click at [31, 211] on div at bounding box center [33, 209] width 11 height 11
click at [41, 269] on div at bounding box center [33, 269] width 22 height 22
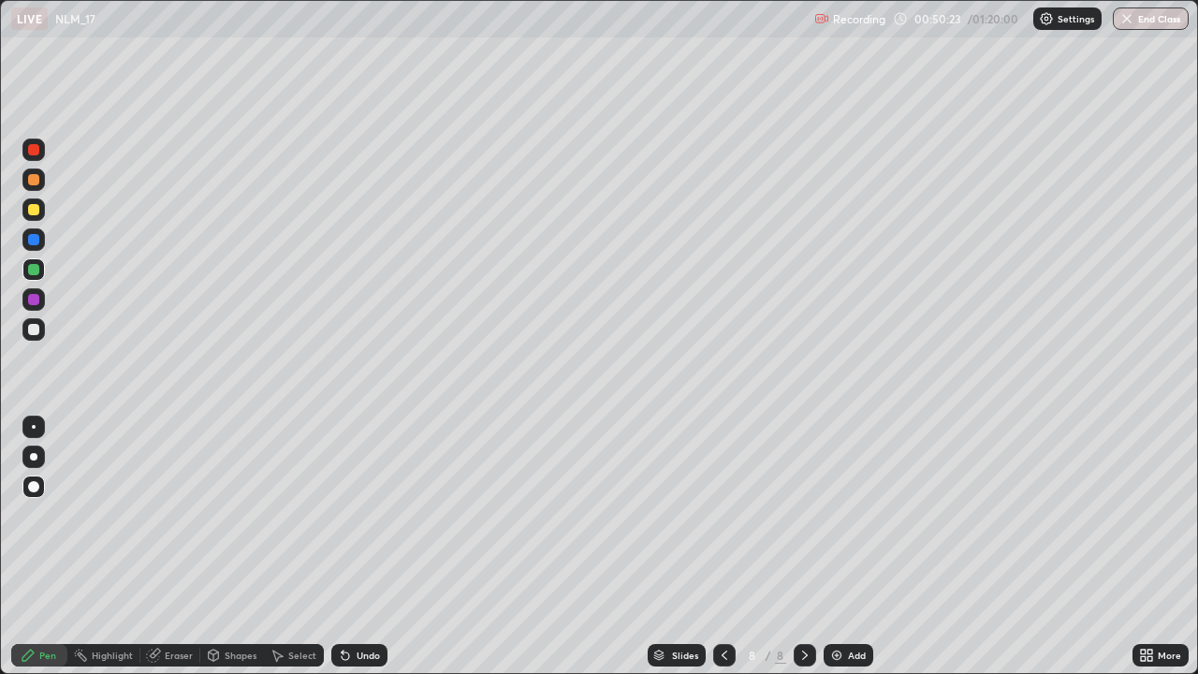
click at [44, 218] on div at bounding box center [33, 210] width 22 height 30
click at [35, 332] on div at bounding box center [33, 329] width 11 height 11
click at [843, 547] on div "Add" at bounding box center [849, 655] width 50 height 22
click at [357, 547] on div "Undo" at bounding box center [368, 655] width 23 height 9
click at [352, 547] on div "Undo" at bounding box center [359, 655] width 56 height 22
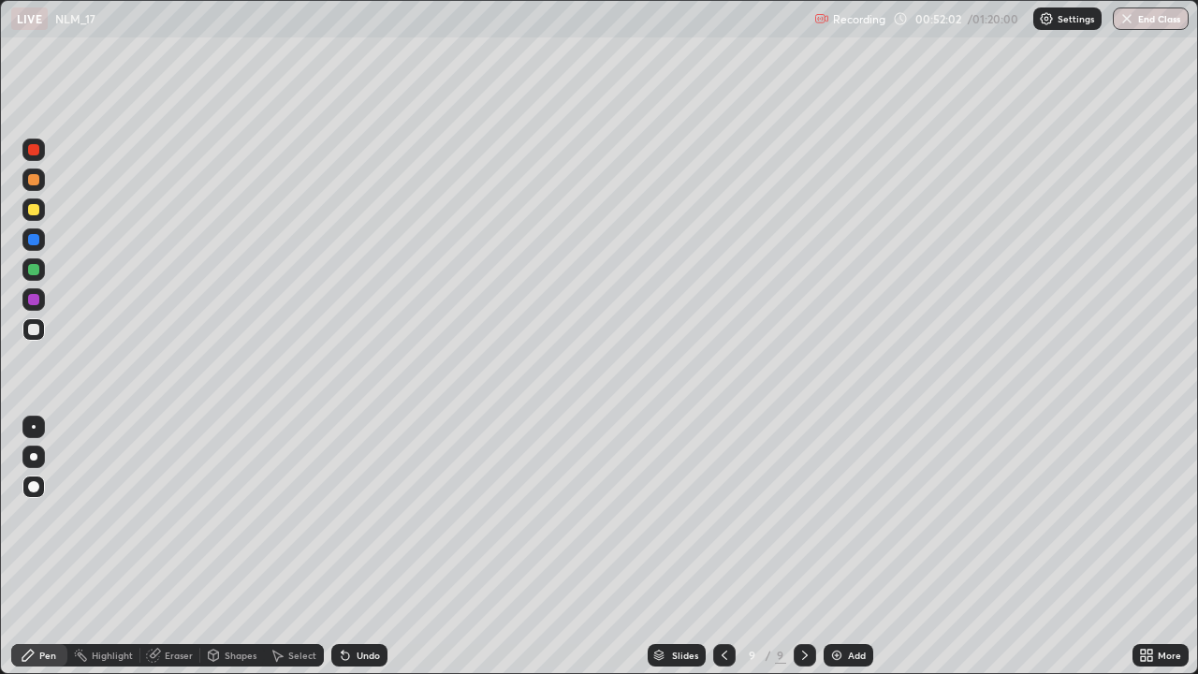
click at [358, 547] on div "Undo" at bounding box center [368, 655] width 23 height 9
click at [38, 206] on div at bounding box center [33, 209] width 11 height 11
click at [35, 329] on div at bounding box center [33, 329] width 11 height 11
click at [0, 92] on div "Setting up your live class" at bounding box center [599, 337] width 1198 height 674
click at [41, 268] on div at bounding box center [33, 269] width 22 height 22
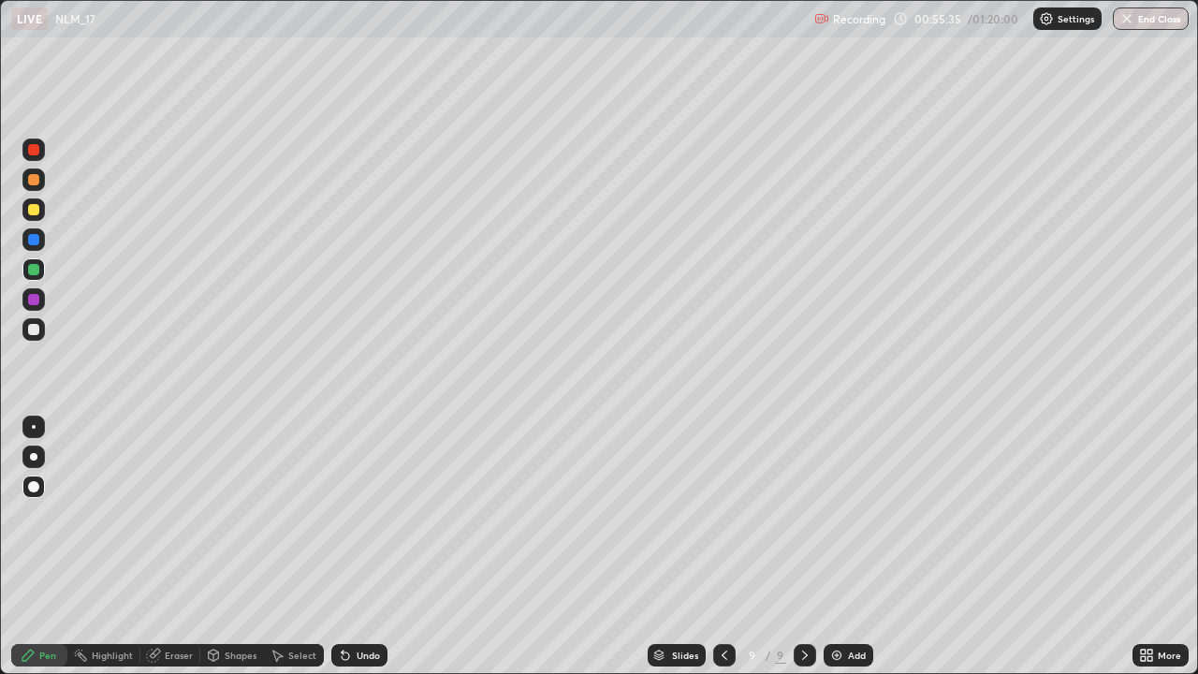
click at [37, 214] on div at bounding box center [33, 209] width 11 height 11
click at [34, 331] on div at bounding box center [33, 329] width 11 height 11
click at [36, 328] on div at bounding box center [33, 329] width 11 height 11
click at [169, 547] on div "Eraser" at bounding box center [170, 655] width 60 height 22
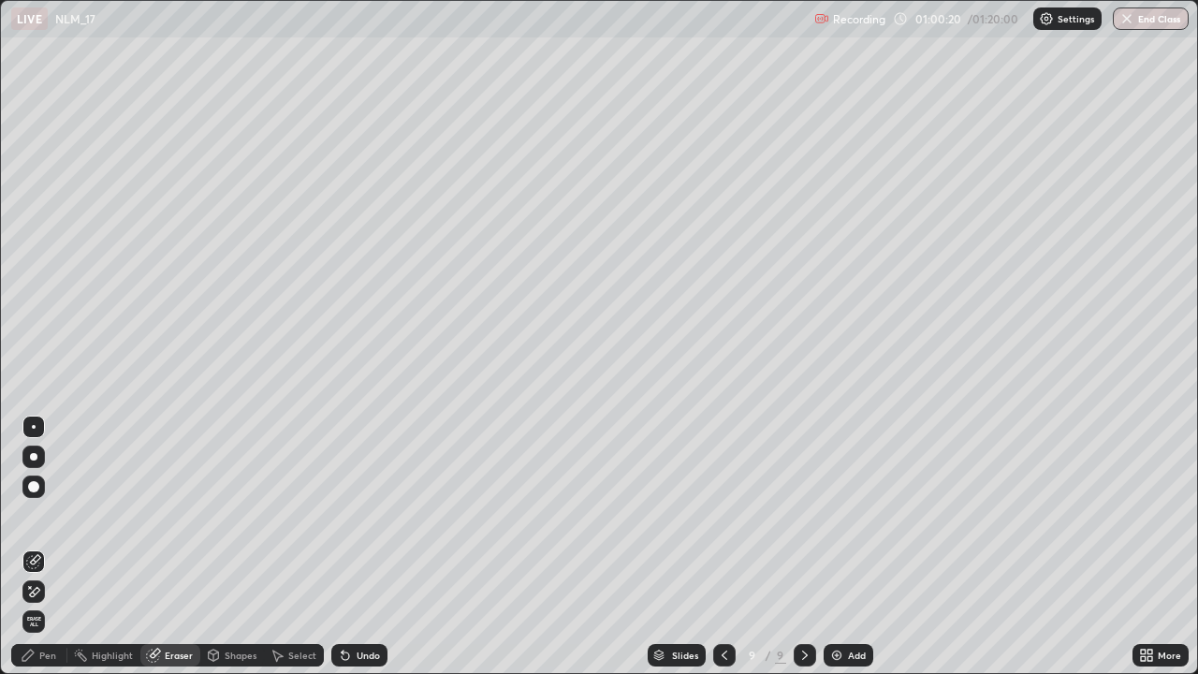
click at [38, 547] on div "Pen" at bounding box center [39, 655] width 56 height 22
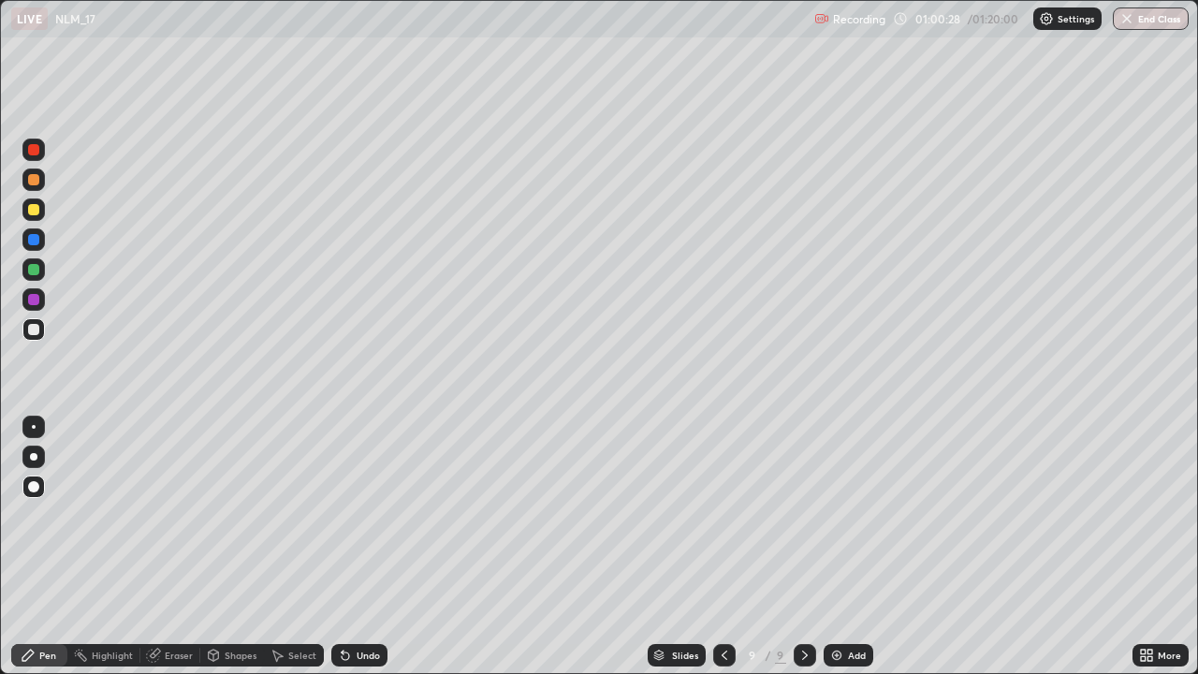
click at [170, 547] on div "Eraser" at bounding box center [179, 655] width 28 height 9
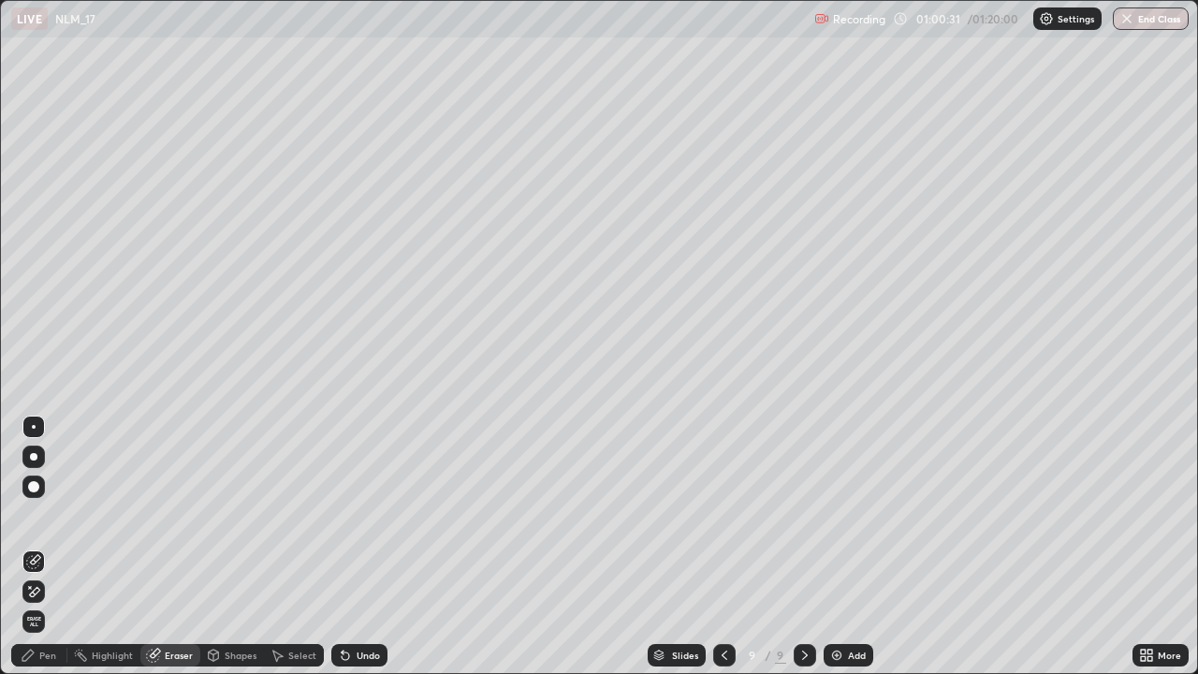
click at [42, 547] on div "Pen" at bounding box center [39, 655] width 56 height 22
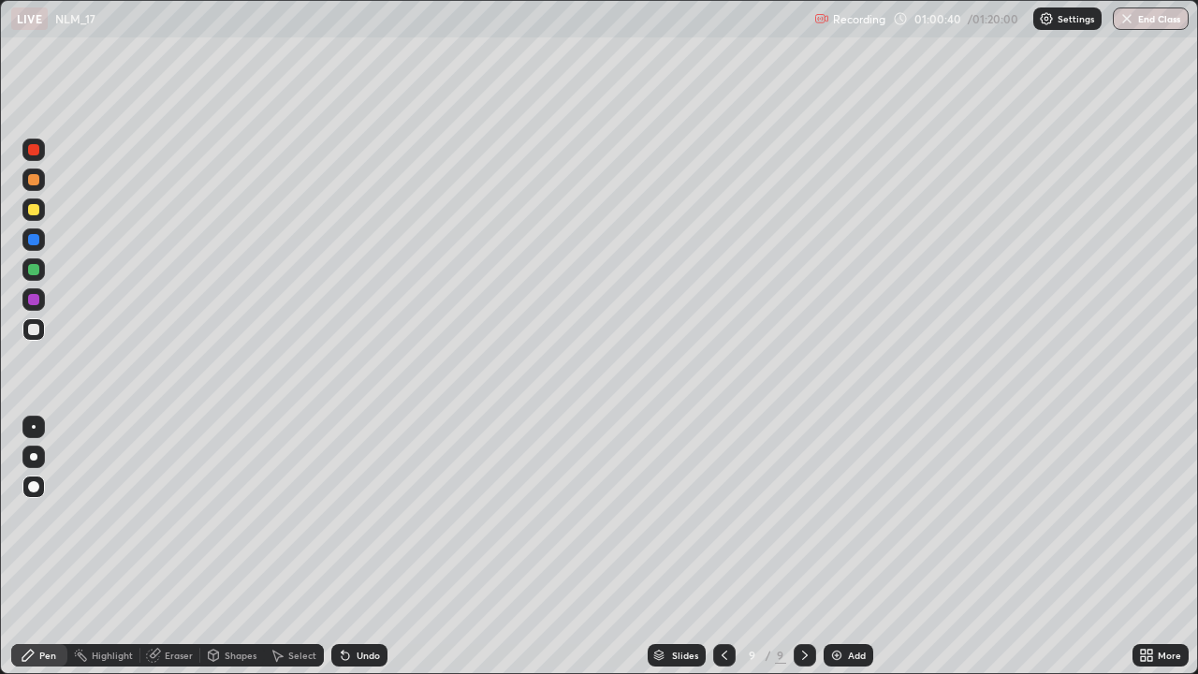
click at [175, 547] on div "Eraser" at bounding box center [170, 655] width 60 height 22
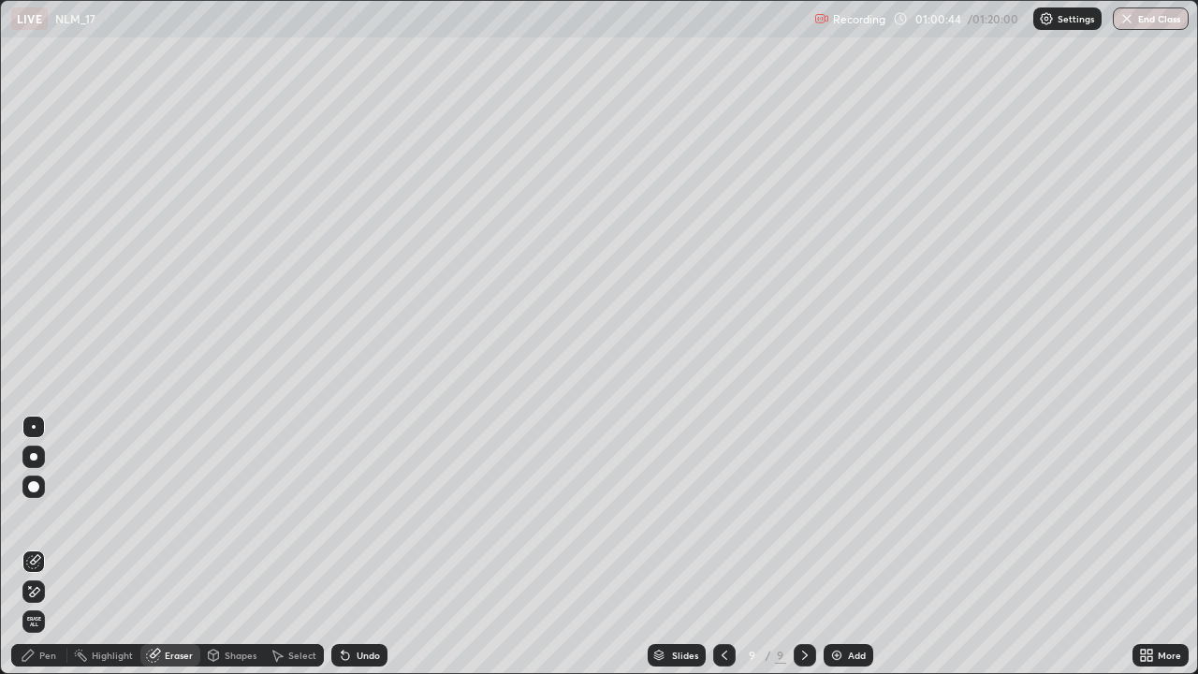
click at [55, 547] on div "Pen" at bounding box center [39, 655] width 56 height 22
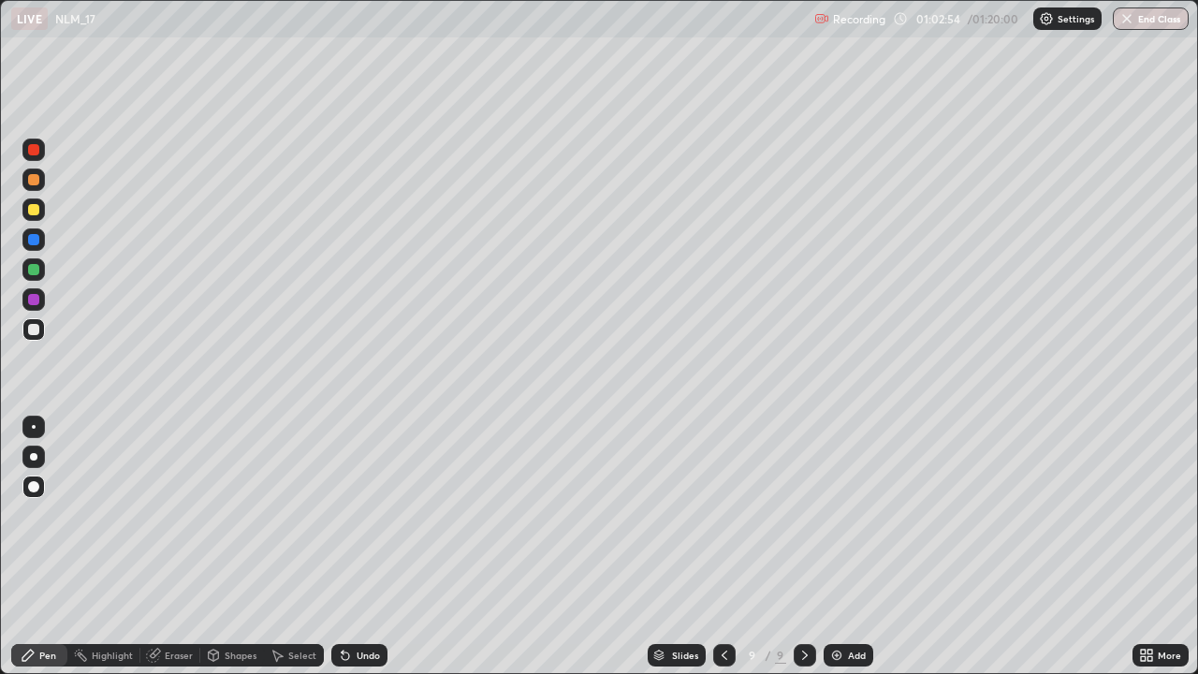
click at [848, 547] on div "Add" at bounding box center [857, 655] width 18 height 9
click at [338, 547] on div "Undo" at bounding box center [359, 655] width 56 height 22
click at [338, 547] on icon at bounding box center [345, 655] width 15 height 15
click at [342, 547] on icon at bounding box center [345, 655] width 7 height 7
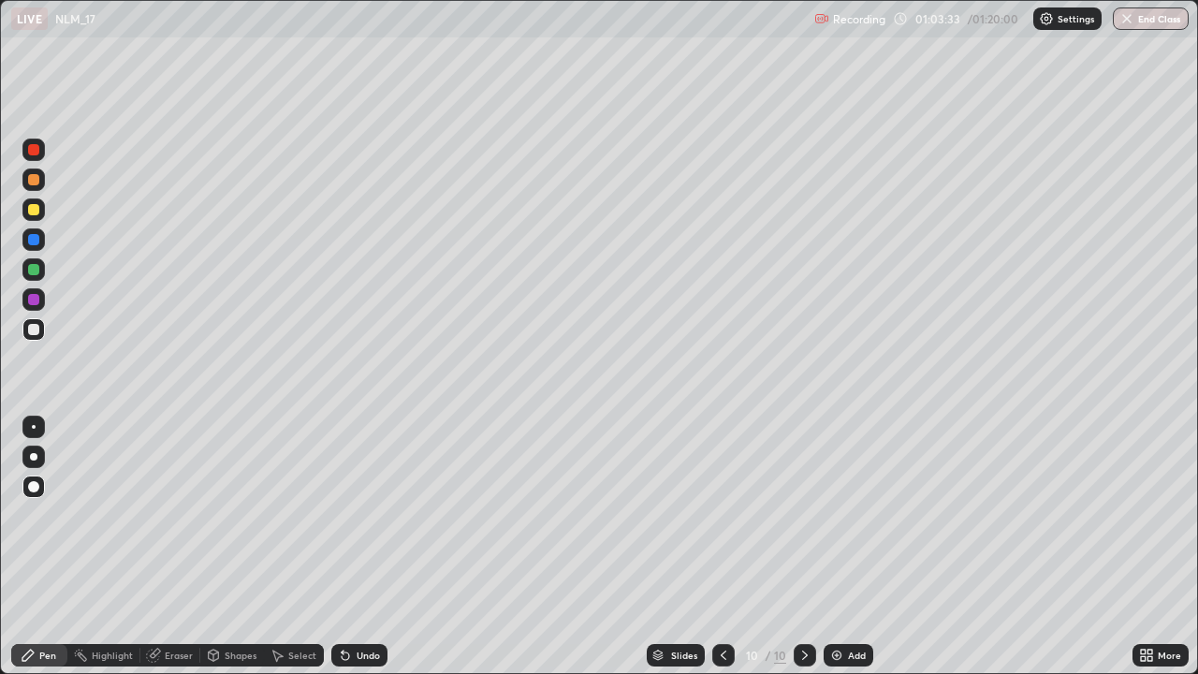
click at [165, 547] on div "Eraser" at bounding box center [170, 655] width 60 height 22
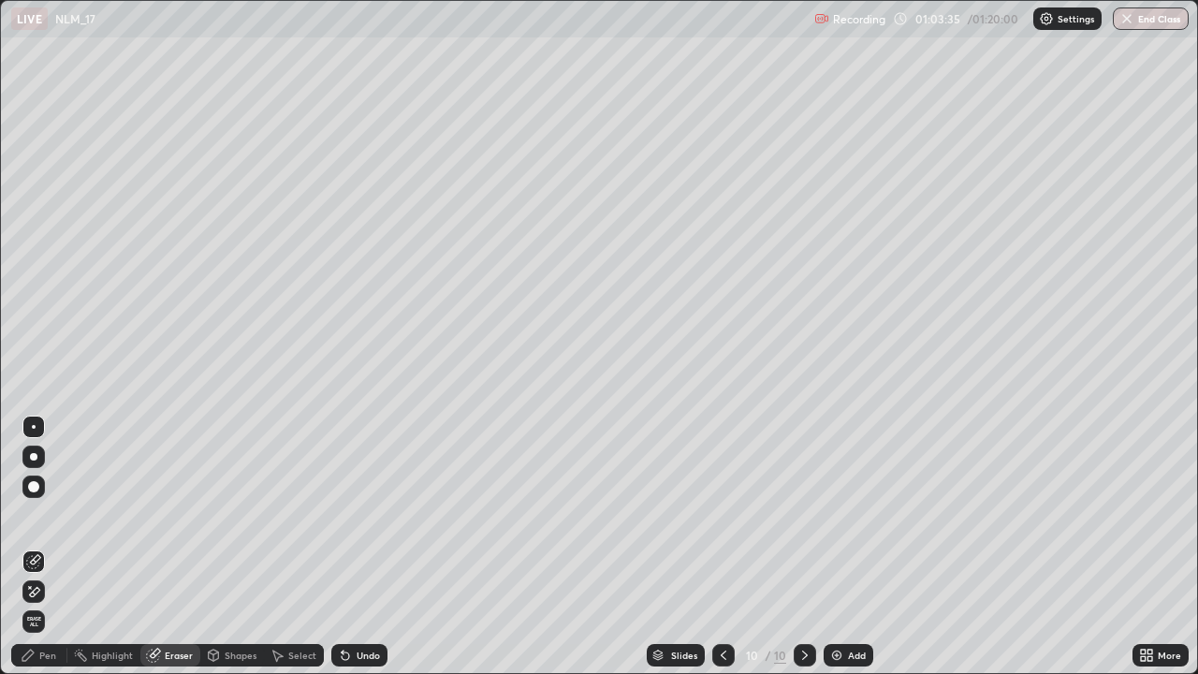
click at [56, 547] on div "Pen" at bounding box center [39, 655] width 56 height 22
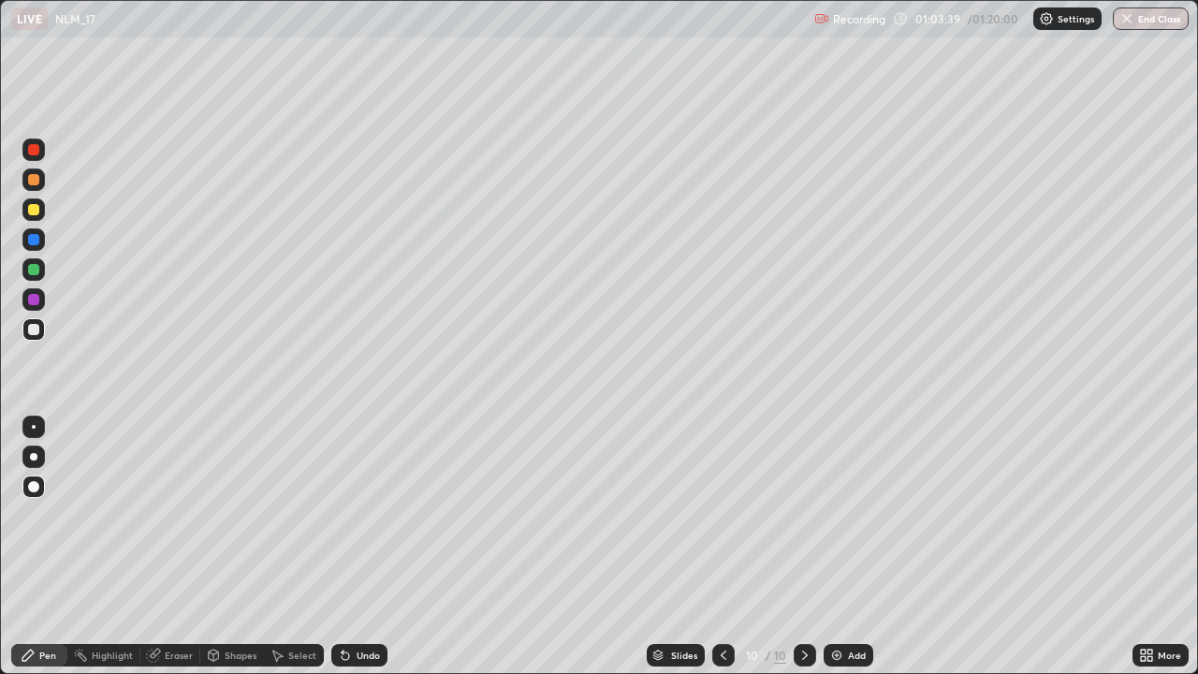
click at [722, 547] on div at bounding box center [723, 655] width 22 height 22
click at [802, 547] on icon at bounding box center [804, 655] width 15 height 15
click at [37, 212] on div at bounding box center [33, 209] width 11 height 11
click at [37, 334] on div at bounding box center [33, 329] width 11 height 11
click at [31, 269] on div at bounding box center [33, 269] width 11 height 11
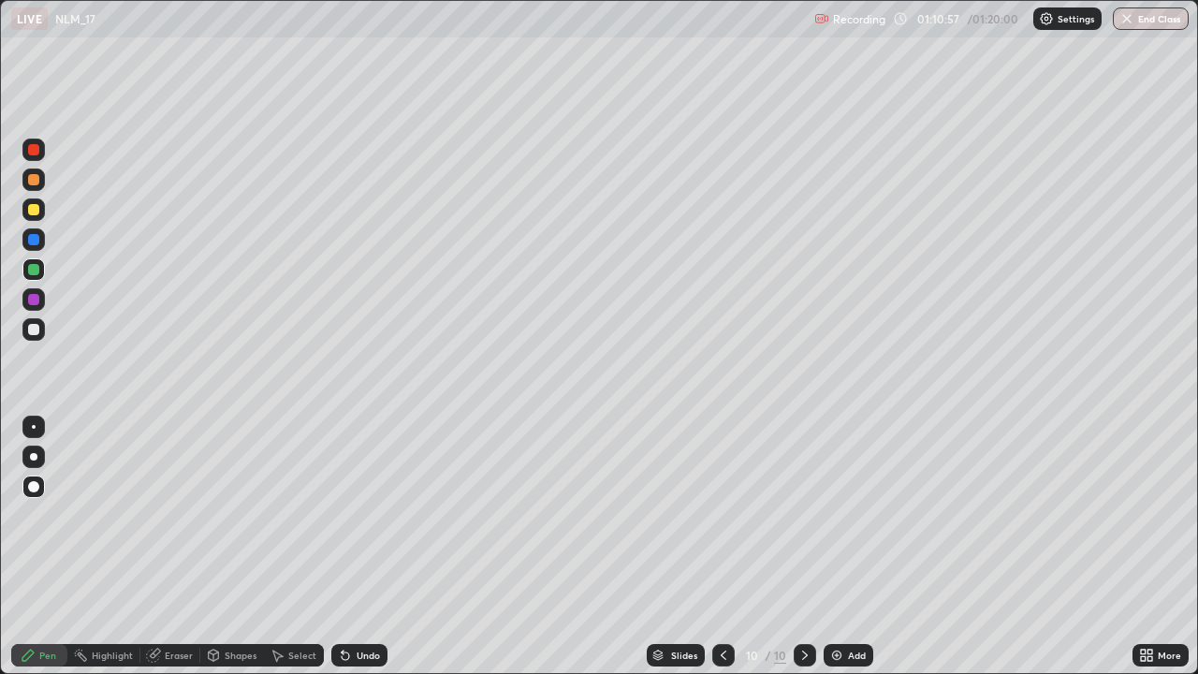
click at [40, 215] on div at bounding box center [33, 209] width 22 height 22
click at [170, 547] on div "Eraser" at bounding box center [179, 655] width 28 height 9
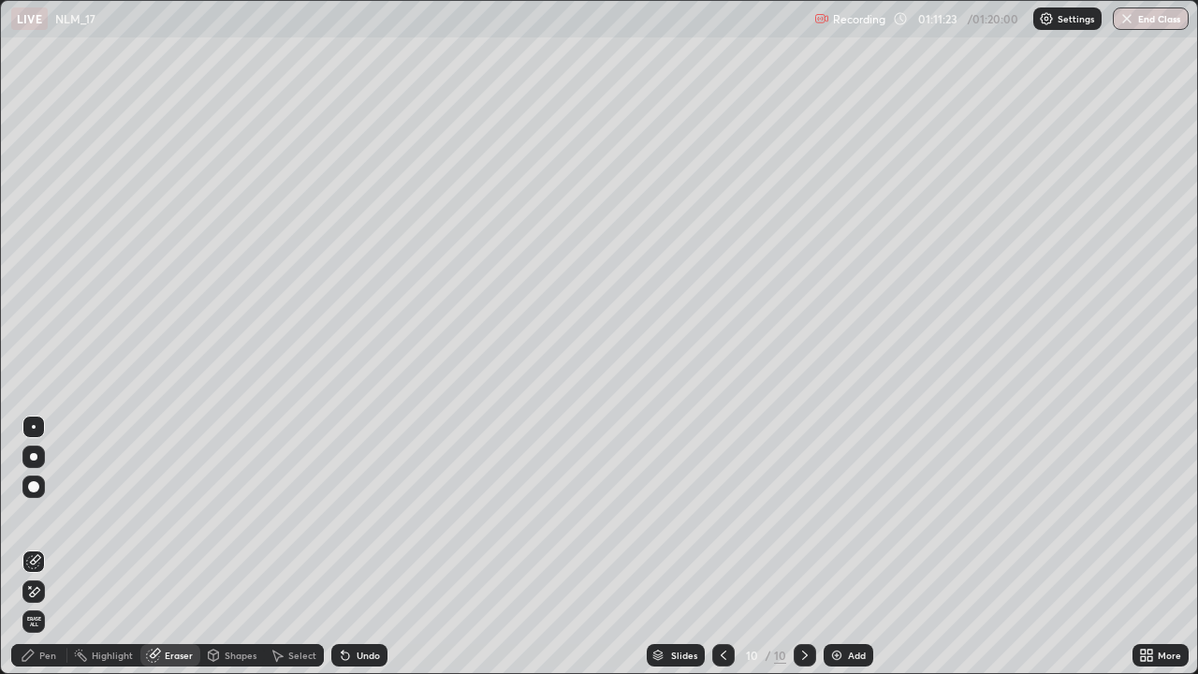
click at [46, 547] on div "Pen" at bounding box center [47, 655] width 17 height 9
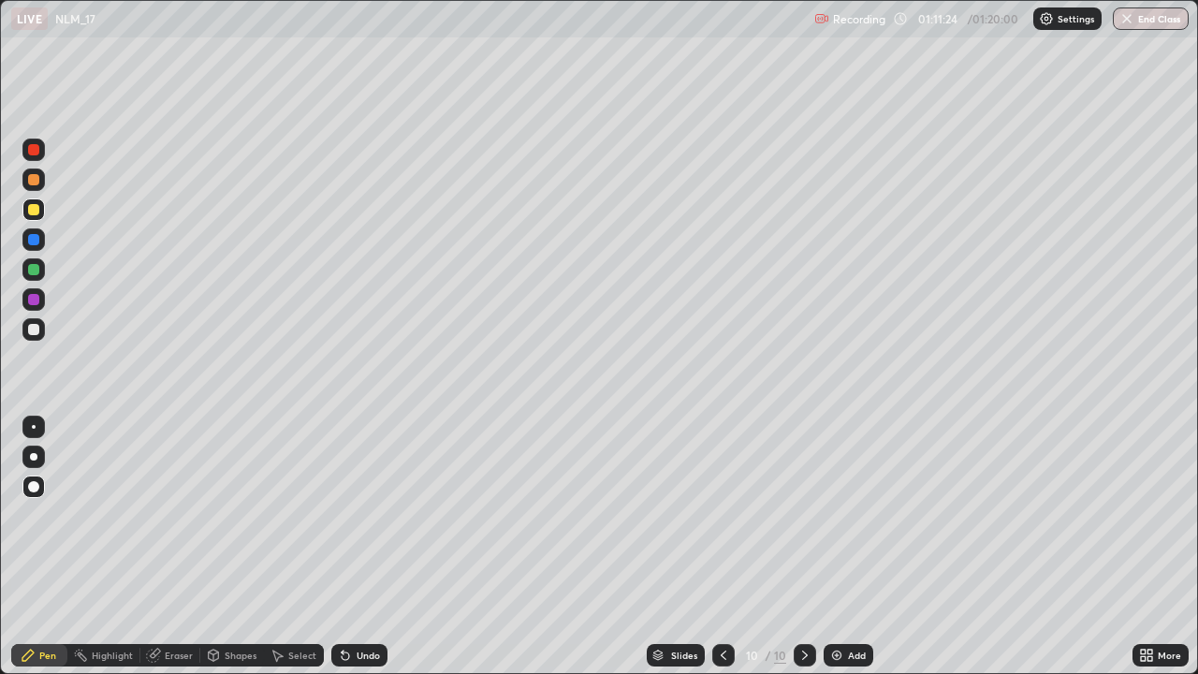
click at [37, 333] on div at bounding box center [33, 329] width 11 height 11
click at [361, 547] on div "Undo" at bounding box center [368, 655] width 23 height 9
click at [363, 547] on div "Undo" at bounding box center [368, 655] width 23 height 9
click at [366, 547] on div "Undo" at bounding box center [368, 655] width 23 height 9
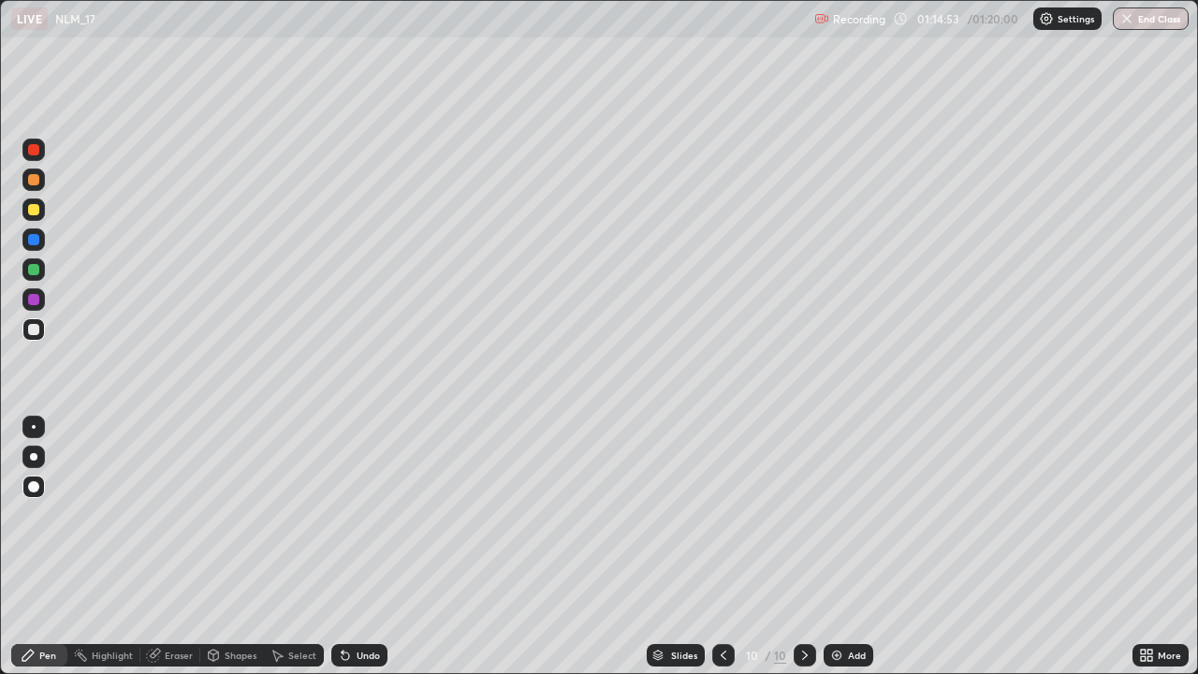
click at [722, 547] on icon at bounding box center [723, 655] width 15 height 15
click at [803, 547] on icon at bounding box center [804, 655] width 15 height 15
click at [831, 547] on img at bounding box center [836, 655] width 15 height 15
click at [358, 547] on div "Undo" at bounding box center [359, 655] width 56 height 22
click at [357, 547] on div "Undo" at bounding box center [368, 655] width 23 height 9
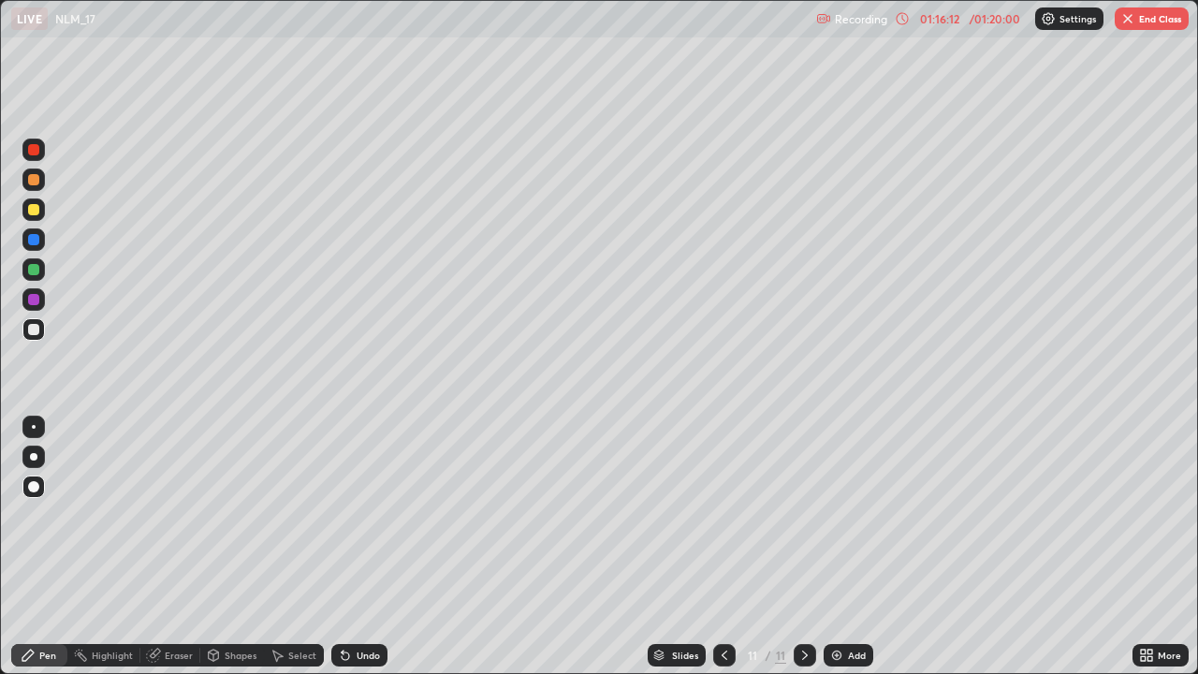
click at [35, 210] on div at bounding box center [33, 209] width 11 height 11
click at [366, 547] on div "Undo" at bounding box center [368, 655] width 23 height 9
click at [358, 547] on div "Undo" at bounding box center [359, 655] width 56 height 22
click at [1150, 22] on button "End Class" at bounding box center [1152, 18] width 74 height 22
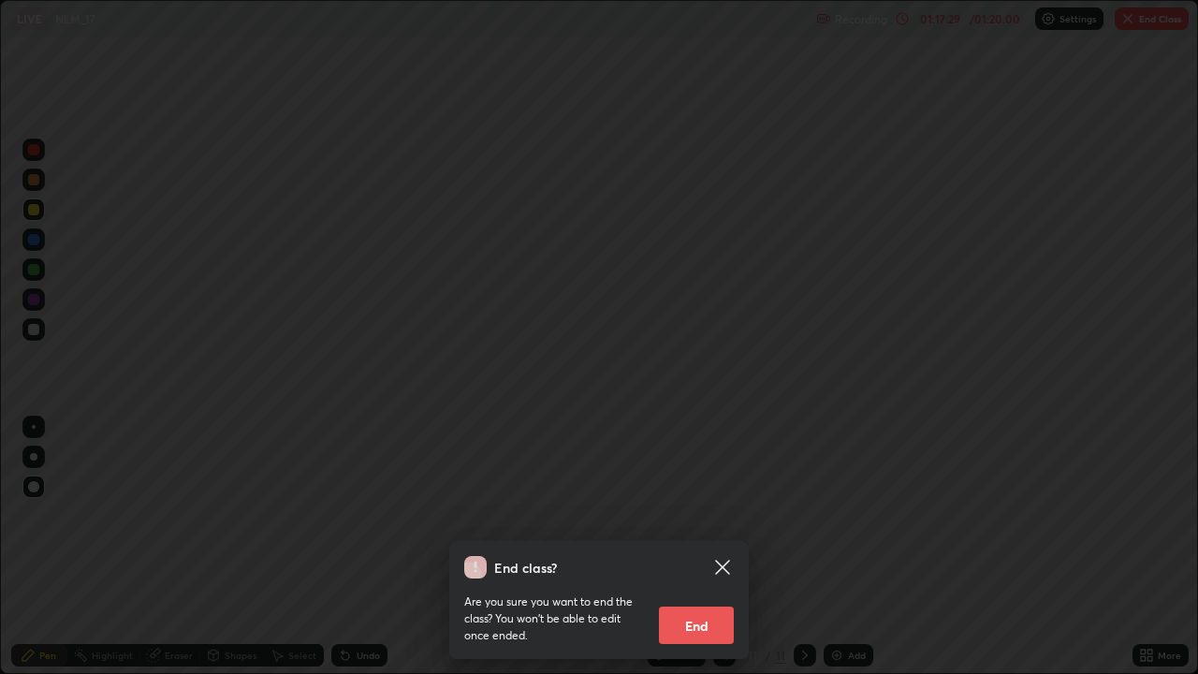
click at [704, 547] on button "End" at bounding box center [696, 625] width 75 height 37
